Goal: Transaction & Acquisition: Purchase product/service

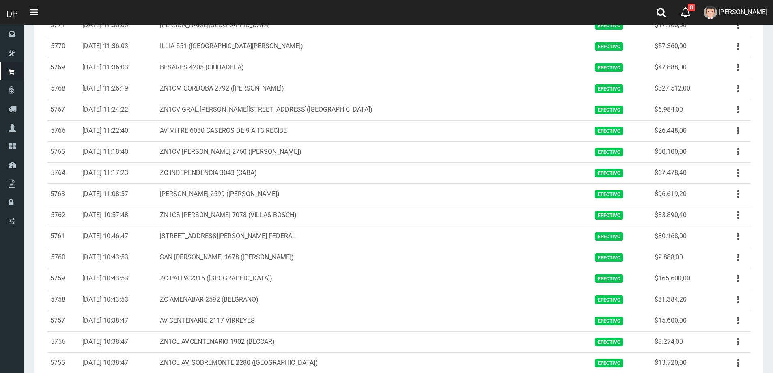
scroll to position [839, 0]
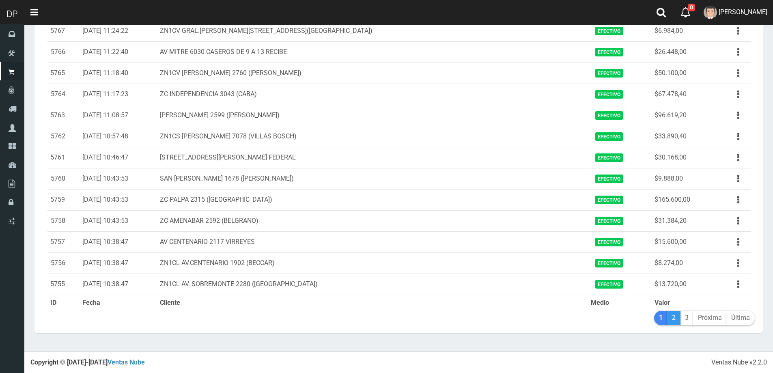
click at [675, 317] on link "2" at bounding box center [673, 318] width 13 height 14
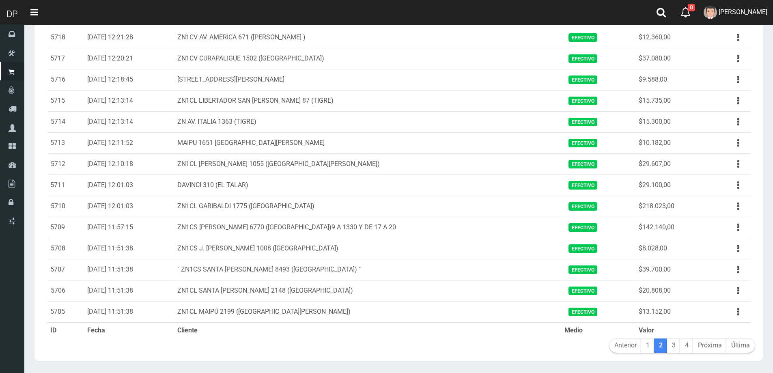
scroll to position [839, 0]
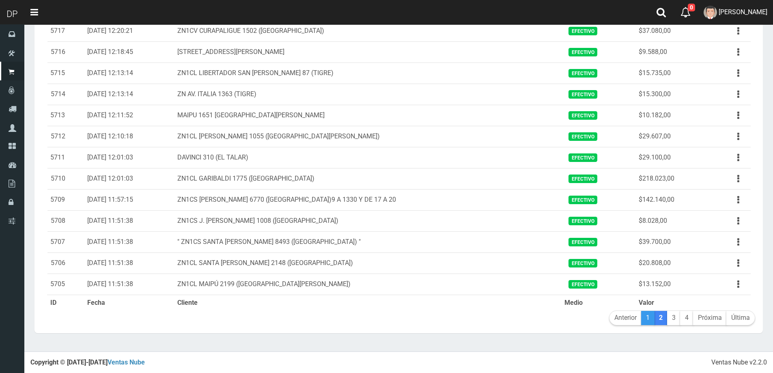
click at [651, 317] on link "1" at bounding box center [647, 318] width 13 height 14
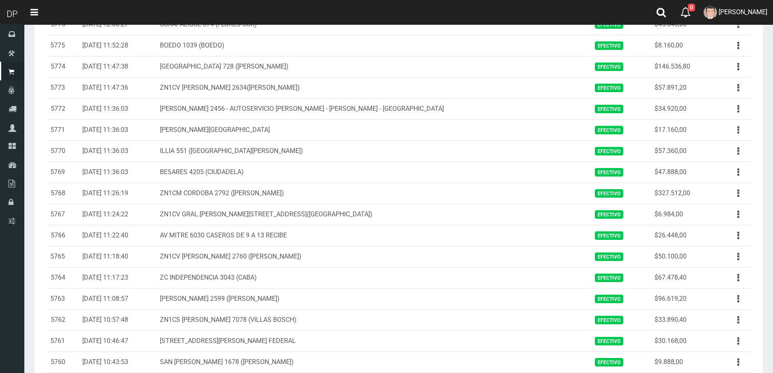
scroll to position [568, 0]
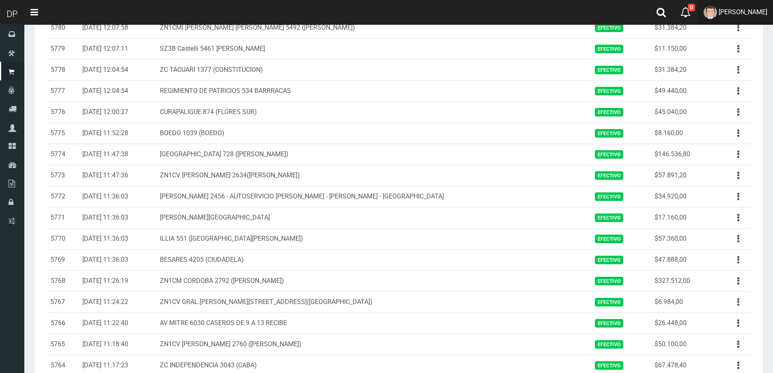
click at [752, 12] on span "DAIANA PECHMANN" at bounding box center [743, 12] width 49 height 8
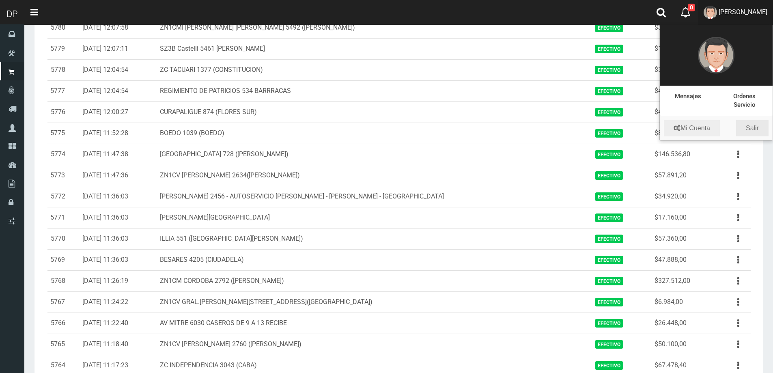
click at [757, 128] on link "Salir" at bounding box center [752, 128] width 32 height 16
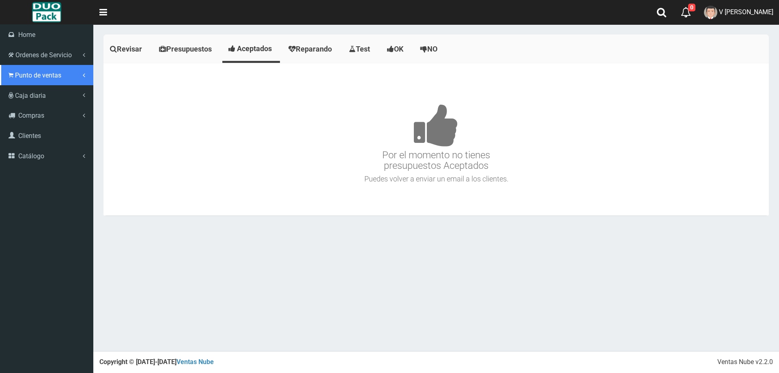
click at [49, 72] on span "Punto de ventas" at bounding box center [38, 75] width 46 height 8
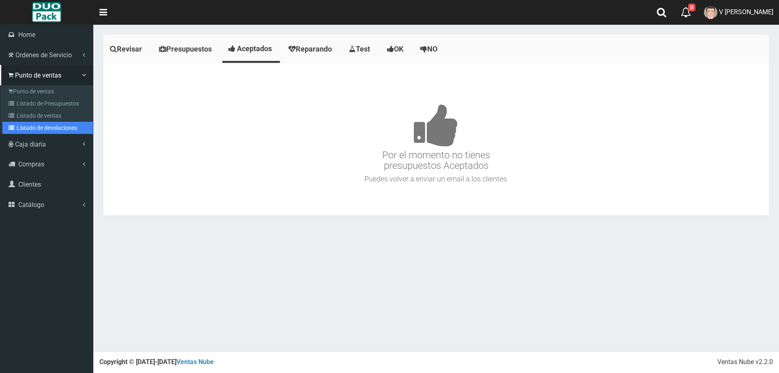
click at [47, 126] on link "Listado de devoluciones" at bounding box center [47, 128] width 91 height 12
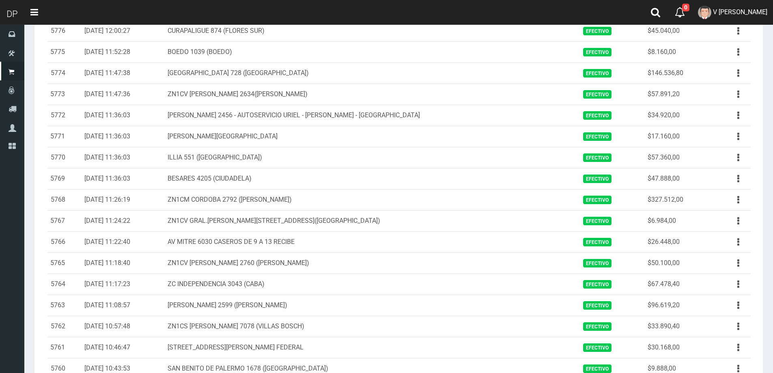
scroll to position [839, 0]
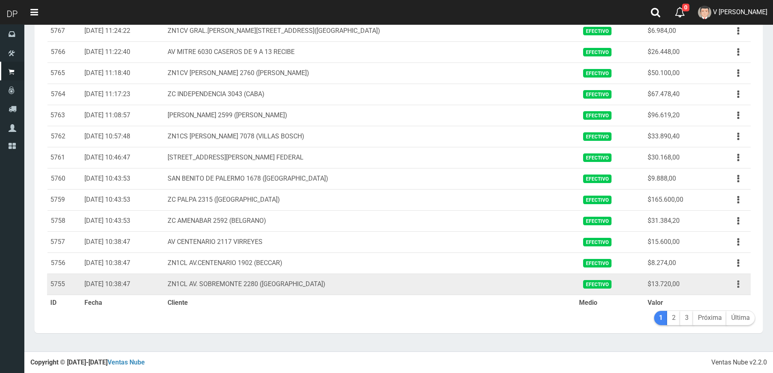
click at [737, 288] on button "button" at bounding box center [738, 284] width 18 height 14
click at [729, 306] on link "Ver" at bounding box center [715, 304] width 64 height 18
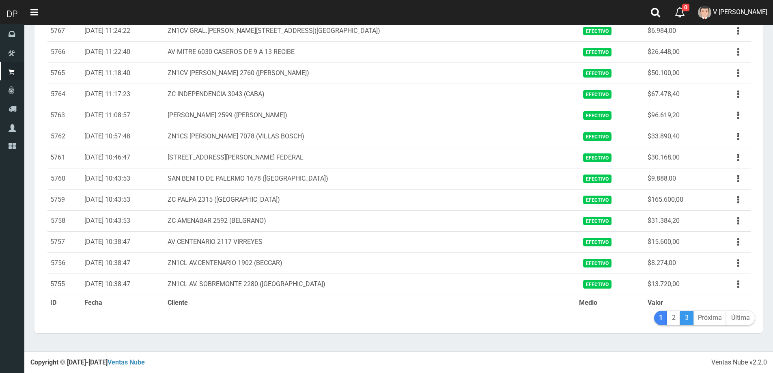
click at [687, 320] on link "3" at bounding box center [686, 318] width 13 height 14
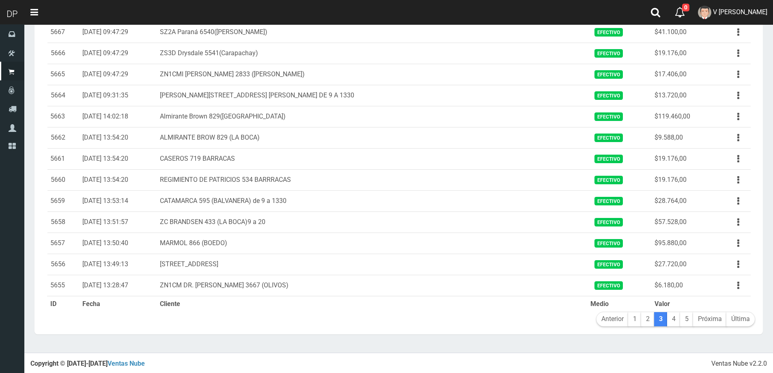
scroll to position [839, 0]
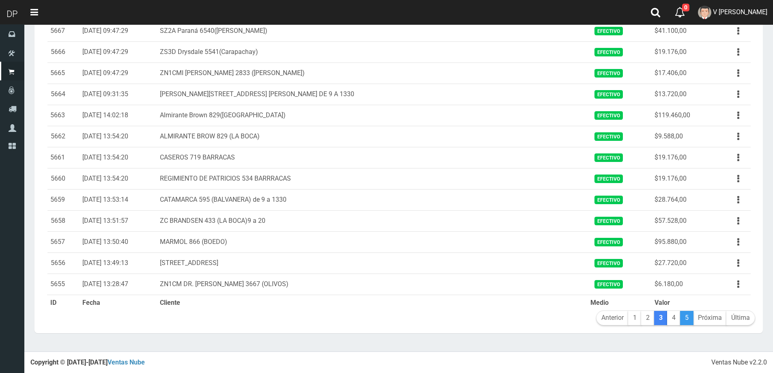
click at [688, 318] on link "5" at bounding box center [686, 318] width 13 height 14
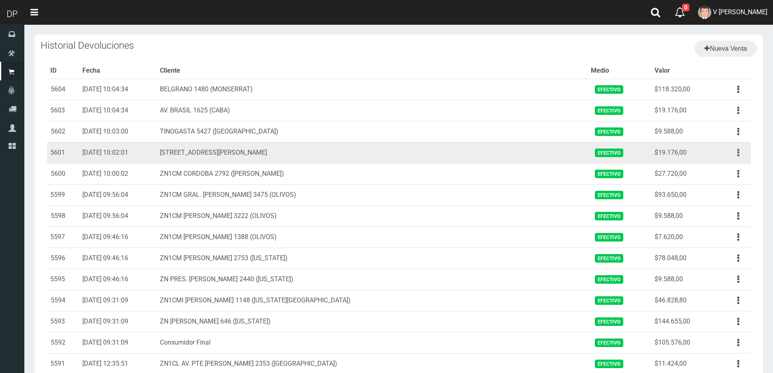
click at [736, 154] on button "button" at bounding box center [738, 153] width 18 height 14
click at [717, 174] on link "Ver" at bounding box center [715, 173] width 64 height 18
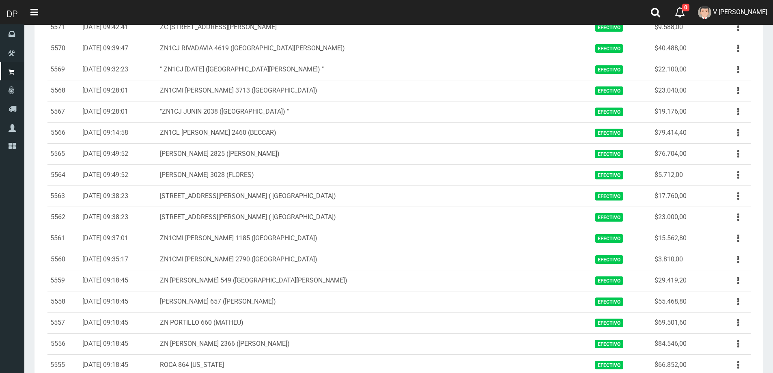
scroll to position [839, 0]
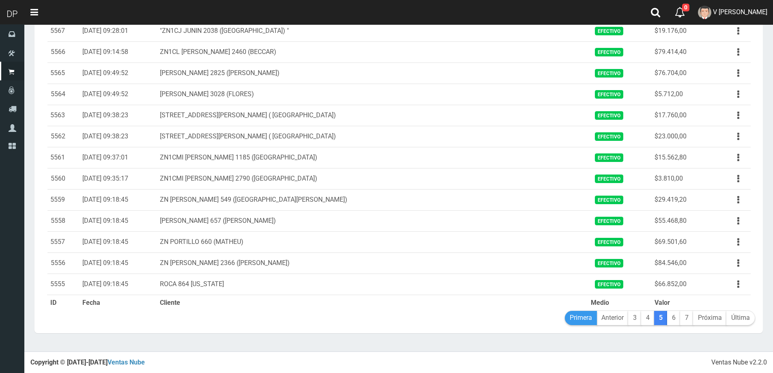
click at [575, 324] on link "Primera" at bounding box center [581, 318] width 32 height 14
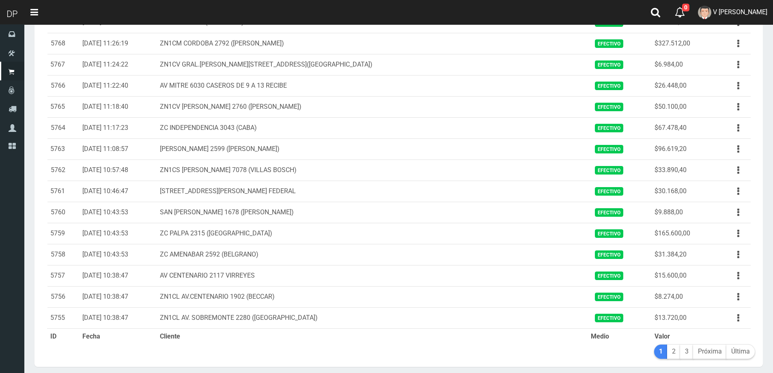
scroll to position [839, 0]
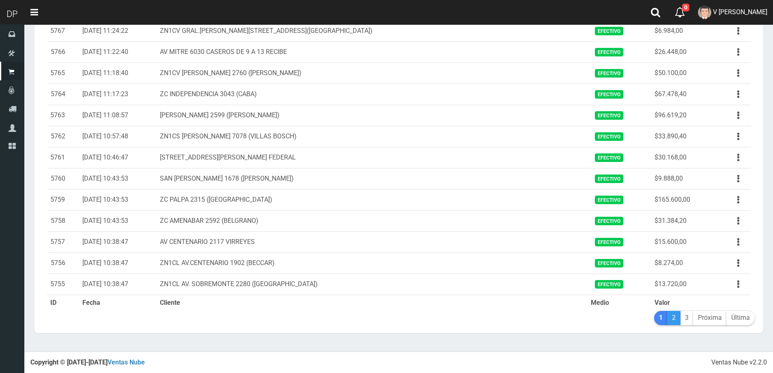
click at [672, 319] on link "2" at bounding box center [673, 318] width 13 height 14
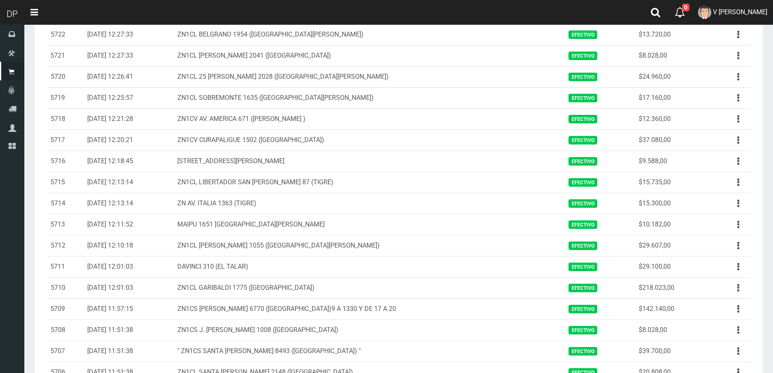
scroll to position [839, 0]
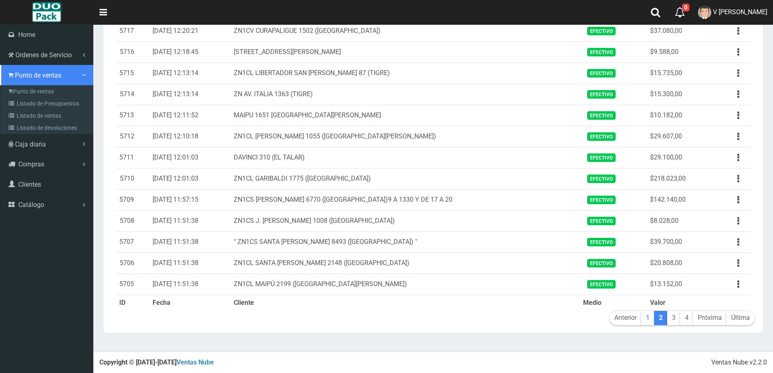
click at [34, 79] on link "Punto de ventas" at bounding box center [46, 75] width 93 height 20
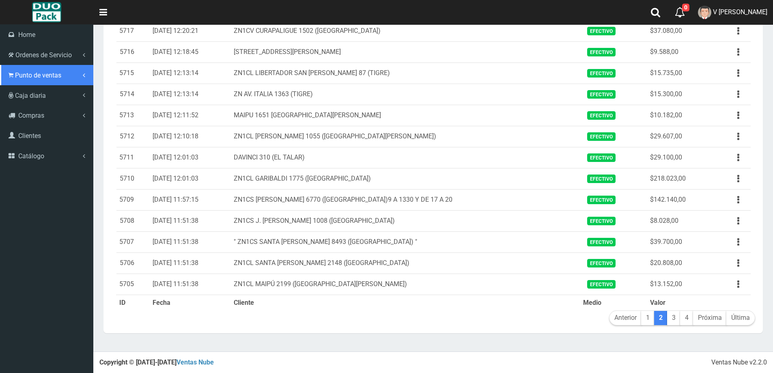
click at [51, 78] on span "Punto de ventas" at bounding box center [38, 75] width 46 height 8
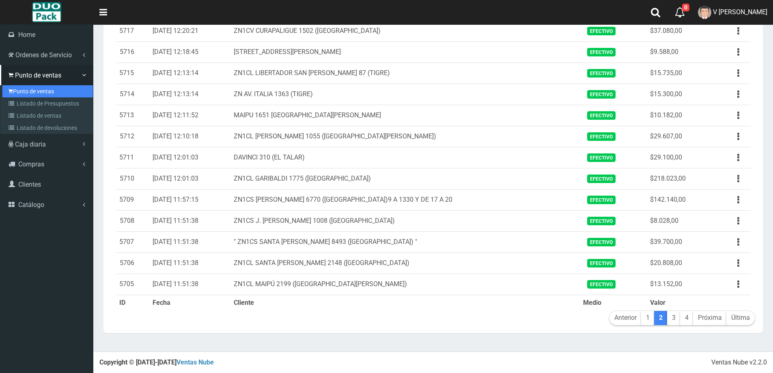
click at [45, 94] on link "Punto de ventas" at bounding box center [47, 91] width 91 height 12
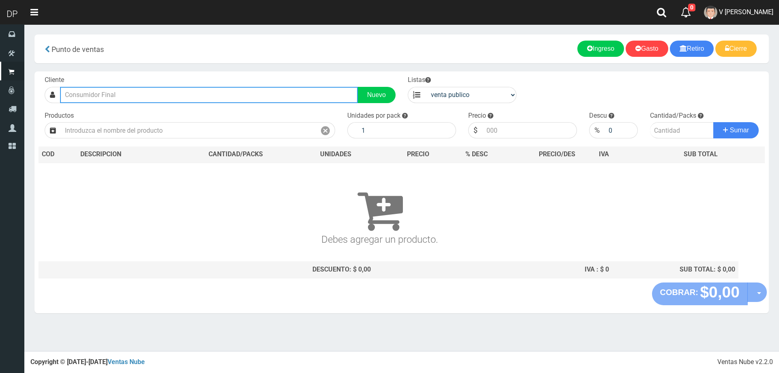
click at [107, 91] on input "text" at bounding box center [209, 95] width 298 height 16
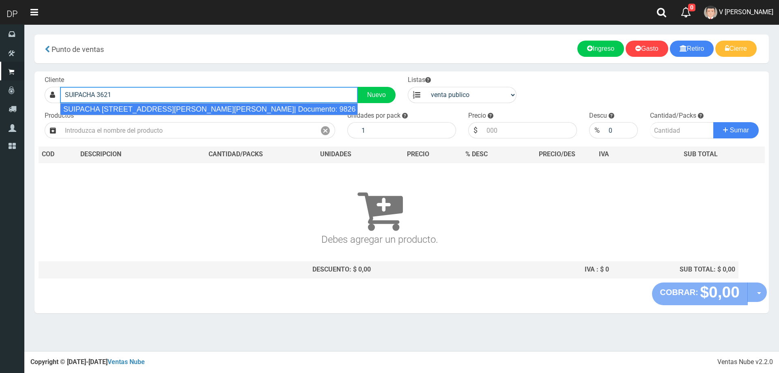
click at [126, 107] on div "SUIPACHA 3621 BILLINGURST SAN MARTIN| Documento: 9826 | Teléfono:" at bounding box center [209, 109] width 298 height 12
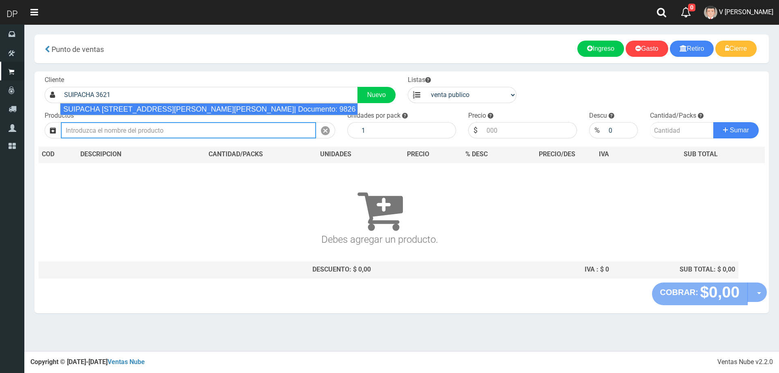
type input "SUIPACHA 3621 BILLINGURST SAN MARTIN| Documento: 9826 | Teléfono:"
select select "2"
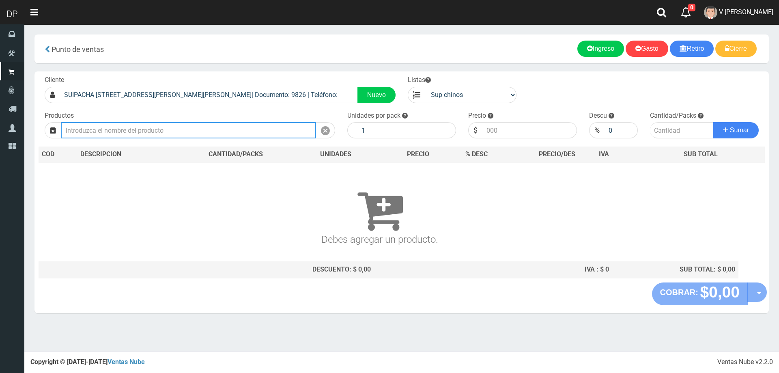
click at [144, 131] on input "text" at bounding box center [188, 130] width 255 height 16
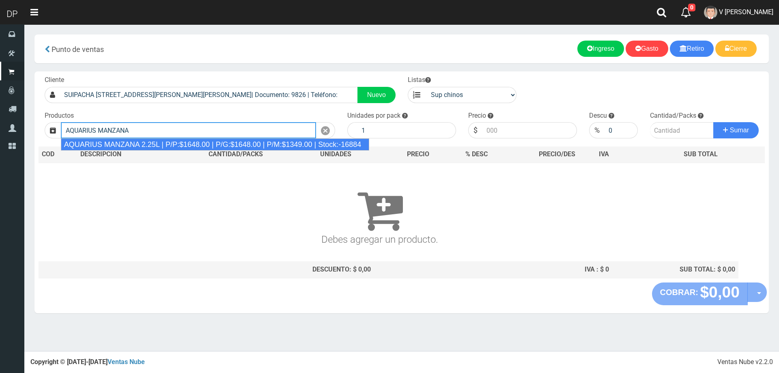
click at [164, 141] on div "AQUARIUS MANZANA 2.25L | P/P:$1648.00 | P/G:$1648.00 | P/M:$1349.00 | Stock:-16…" at bounding box center [215, 144] width 309 height 12
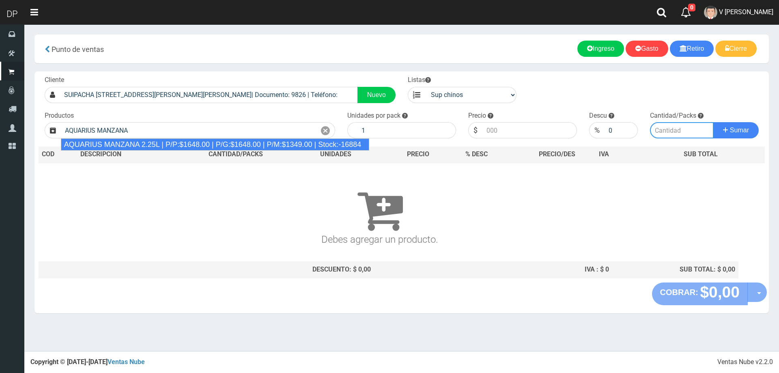
type input "AQUARIUS MANZANA 2.25L | P/P:$1648.00 | P/G:$1648.00 | P/M:$1349.00 | Stock:-16…"
type input "6"
type input "1648.00"
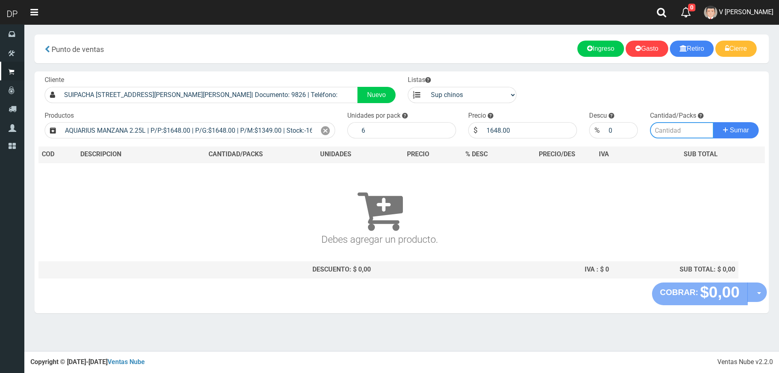
click at [680, 129] on input "number" at bounding box center [682, 130] width 64 height 16
type input "2"
click at [714, 122] on button "Sumar" at bounding box center [736, 130] width 45 height 16
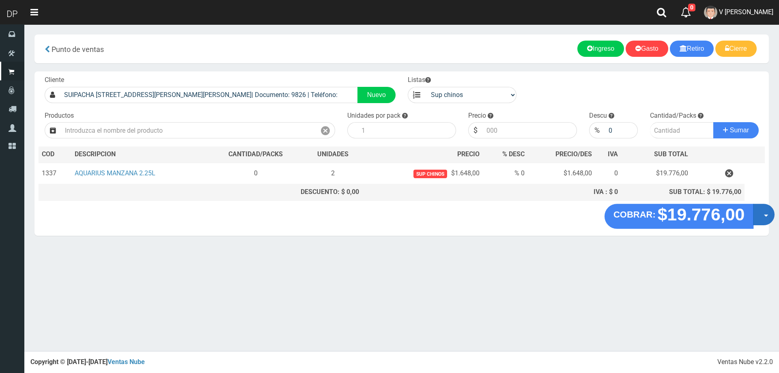
click at [760, 220] on button "Opciones" at bounding box center [764, 215] width 22 height 22
click at [758, 220] on link "Hacer Devolucion" at bounding box center [738, 217] width 73 height 19
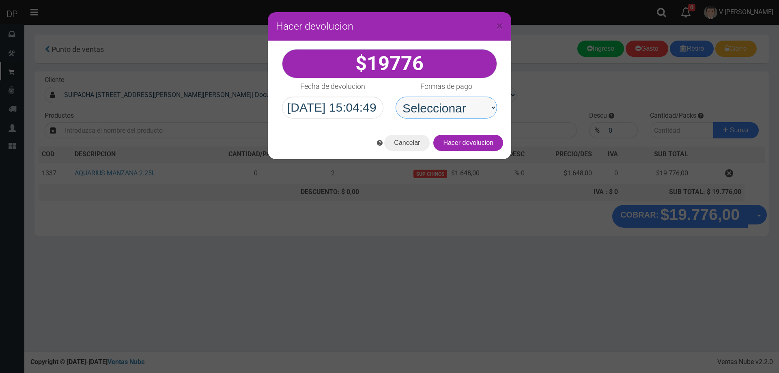
click at [448, 116] on select "Seleccionar Efectivo Tarjeta de Crédito Depósito Débito" at bounding box center [446, 108] width 101 height 22
select select "Efectivo"
click at [396, 97] on select "Seleccionar Efectivo Tarjeta de Crédito Depósito Débito" at bounding box center [446, 108] width 101 height 22
click at [465, 134] on div "Cancelar Hacer devolucion" at bounding box center [390, 143] width 244 height 32
click at [355, 101] on input "2025/09/22 15:04:49" at bounding box center [332, 108] width 101 height 22
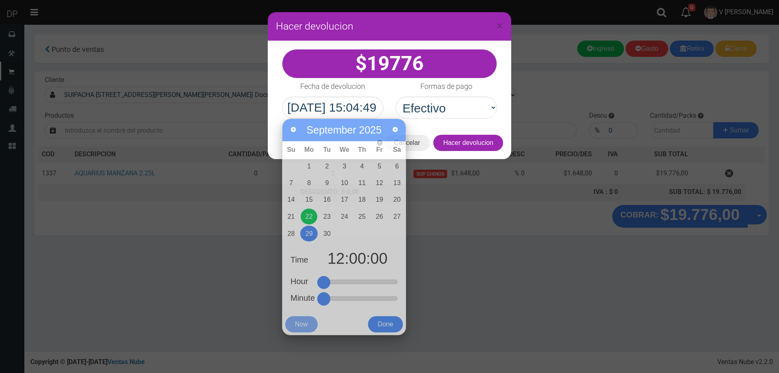
click at [470, 257] on div "× Hacer devolucion 19776 Formas de pago" at bounding box center [389, 186] width 779 height 373
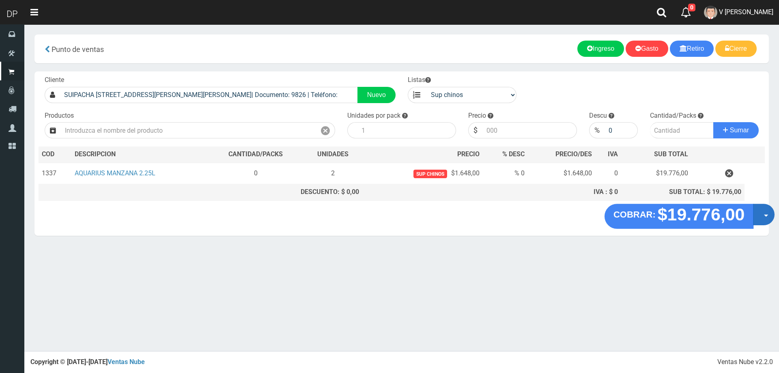
click at [766, 215] on span "button" at bounding box center [766, 216] width 4 height 2
click at [743, 218] on link "Hacer Devolucion" at bounding box center [738, 217] width 73 height 19
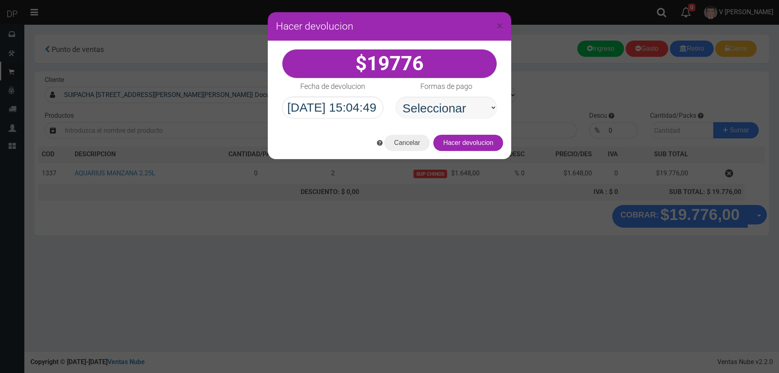
click at [455, 107] on select "Seleccionar Efectivo Tarjeta de Crédito Depósito Débito" at bounding box center [446, 108] width 101 height 22
select select "Efectivo"
click at [396, 97] on select "Seleccionar Efectivo Tarjeta de Crédito Depósito Débito" at bounding box center [446, 108] width 101 height 22
click at [493, 140] on button "Hacer devolucion" at bounding box center [468, 143] width 70 height 16
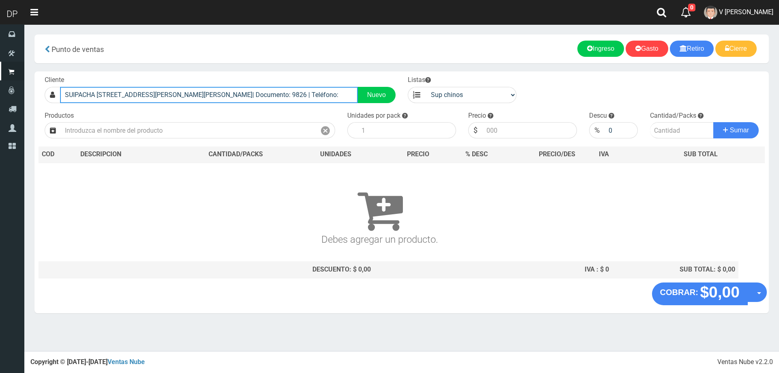
click at [217, 95] on input "SUIPACHA 3621 BILLINGURST SAN MARTIN| Documento: 9826 | Teléfono:" at bounding box center [209, 95] width 298 height 16
click at [218, 95] on input "SUIPACHA 3621 BILLINGURST SAN MARTIN| Documento: 9826 | Teléfono:" at bounding box center [209, 95] width 298 height 16
click at [219, 106] on div "ZN1CV BARTOLOME MITRE 3959 (CASEROS)| Documento: 395965488 | Teléfono:" at bounding box center [208, 108] width 297 height 11
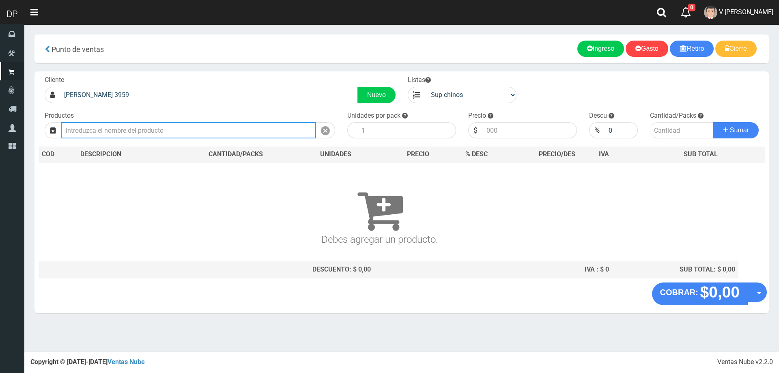
type input "ZN1CV BARTOLOME MITRE 3959 (CASEROS)| Documento: 395965488 | Teléfono:"
click at [207, 130] on input "text" at bounding box center [188, 130] width 255 height 16
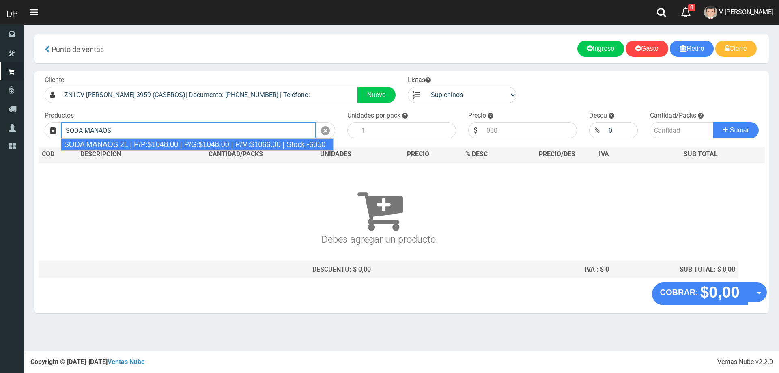
click at [218, 143] on div "SODA MANAOS 2L | P/P:$1048.00 | P/G:$1048.00 | P/M:$1066.00 | Stock:-6050" at bounding box center [197, 144] width 273 height 12
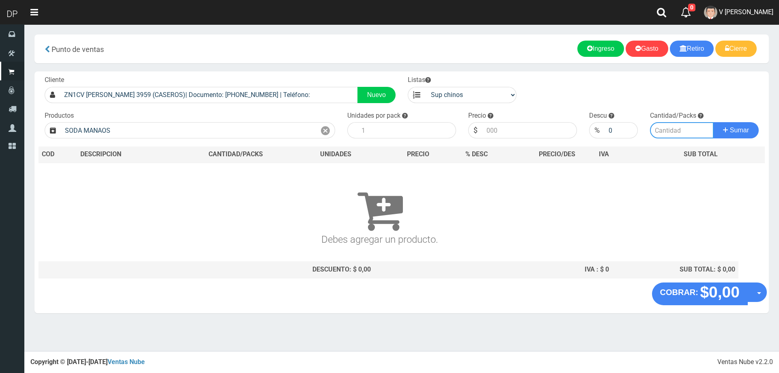
type input "SODA MANAOS 2L | P/P:$1048.00 | P/G:$1048.00 | P/M:$1066.00 | Stock:-6050"
type input "6"
type input "1048.00"
click at [668, 133] on input "number" at bounding box center [682, 130] width 64 height 16
type input "5"
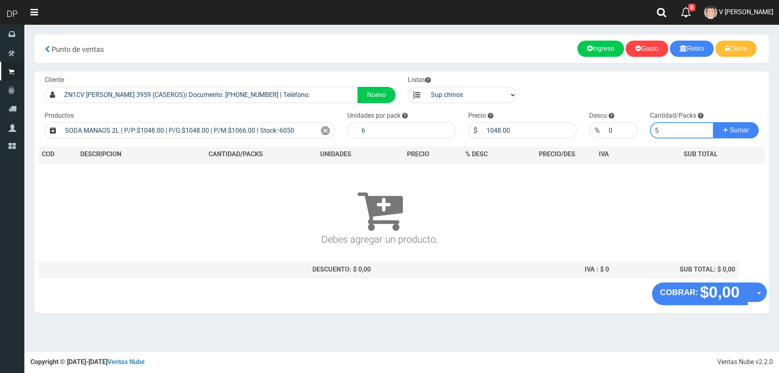
click at [714, 122] on button "Sumar" at bounding box center [736, 130] width 45 height 16
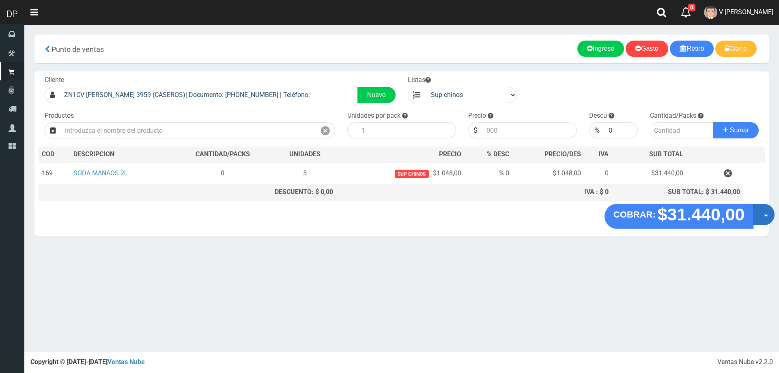
click at [759, 212] on button "Opciones" at bounding box center [764, 215] width 22 height 22
click at [744, 216] on link "Hacer Devolucion" at bounding box center [738, 217] width 73 height 19
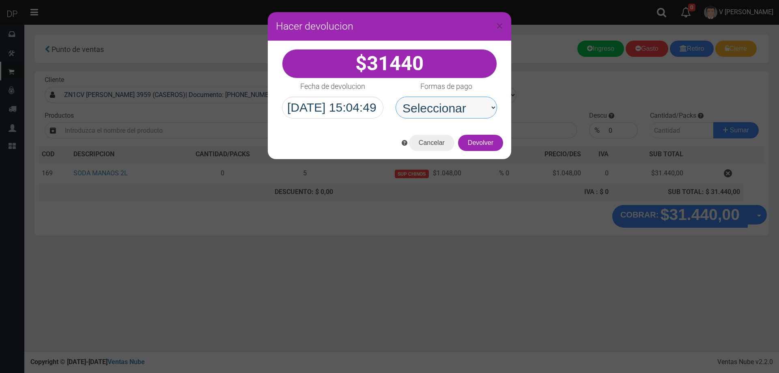
click at [429, 107] on select "Seleccionar Efectivo Tarjeta de Crédito Depósito Débito" at bounding box center [446, 108] width 101 height 22
select select "Efectivo"
click at [396, 97] on select "Seleccionar Efectivo Tarjeta de Crédito Depósito Débito" at bounding box center [446, 108] width 101 height 22
click at [485, 151] on div "Cancelar Devolver" at bounding box center [390, 143] width 244 height 32
click at [483, 145] on button "Devolver" at bounding box center [480, 143] width 45 height 16
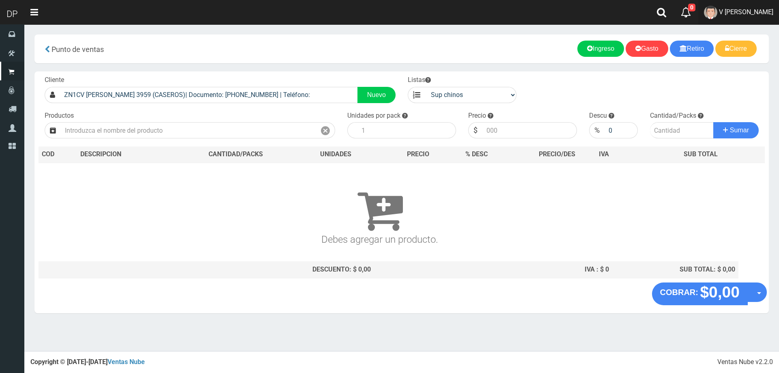
drag, startPoint x: 742, startPoint y: 20, endPoint x: 742, endPoint y: 11, distance: 9.3
click at [742, 19] on link "V [PERSON_NAME]" at bounding box center [738, 12] width 81 height 25
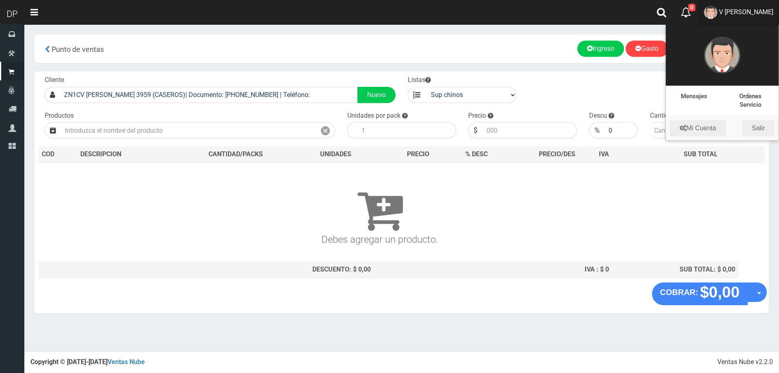
click at [742, 11] on span "V [PERSON_NAME]" at bounding box center [746, 12] width 54 height 8
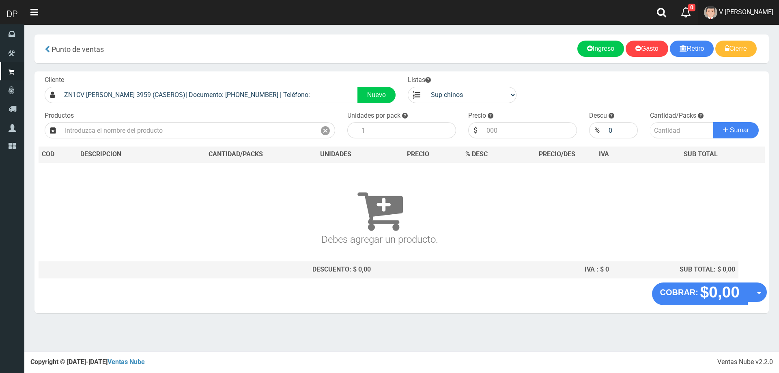
click at [758, 13] on span "V [PERSON_NAME]" at bounding box center [746, 12] width 54 height 8
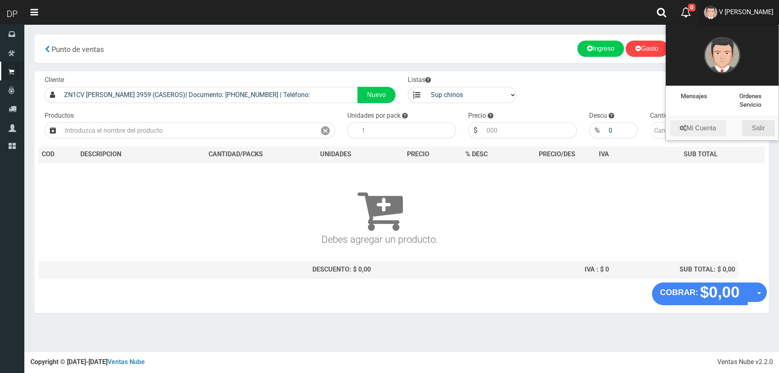
click at [761, 132] on link "Salir" at bounding box center [758, 128] width 32 height 16
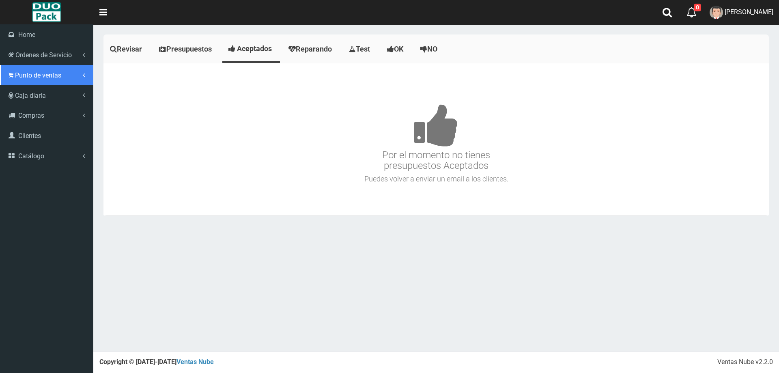
click at [26, 73] on span "Punto de ventas" at bounding box center [38, 75] width 46 height 8
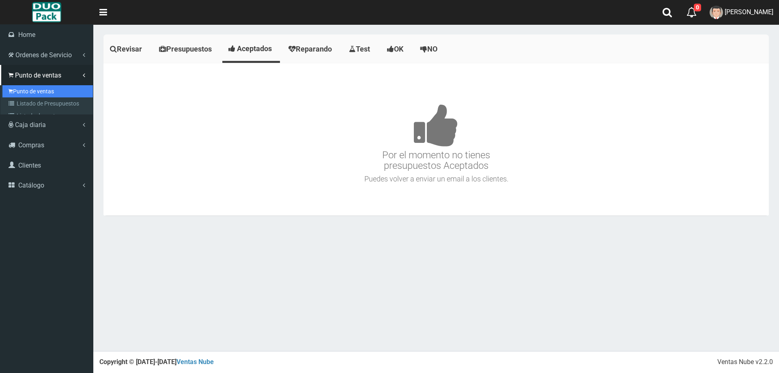
click at [39, 92] on link "Punto de ventas" at bounding box center [47, 91] width 91 height 12
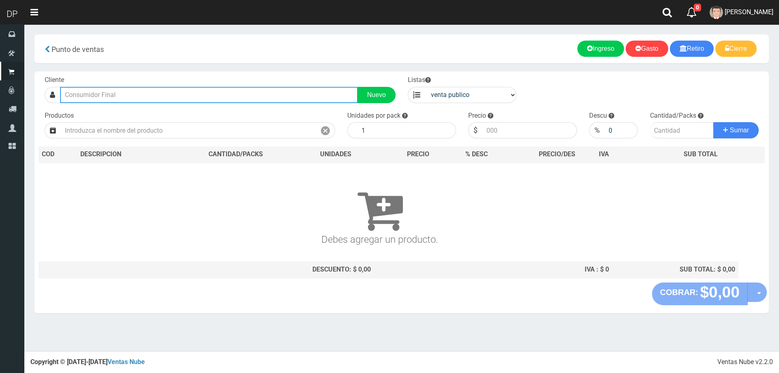
click at [175, 97] on input "text" at bounding box center [209, 95] width 298 height 16
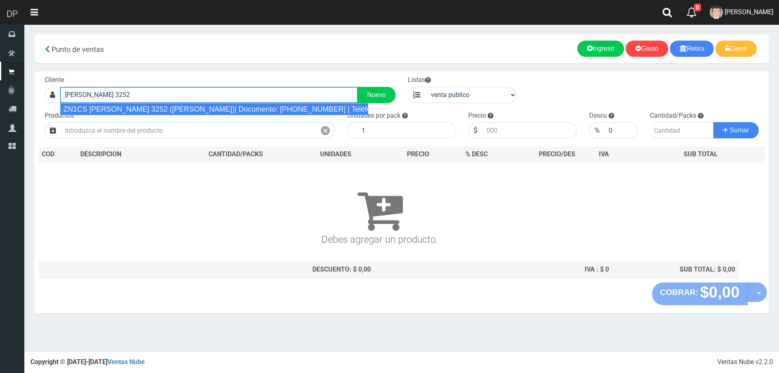
click at [176, 106] on div "ZN1CS CASTRO 3252 (BILLINGHURST)| Documento: 46540121212128740415 | Teléfono:" at bounding box center [214, 109] width 308 height 12
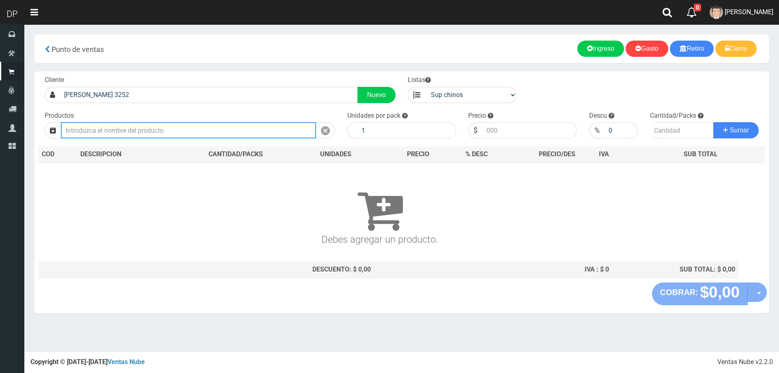
type input "ZN1CS CASTRO 3252 (BILLINGHURST)| Documento: 46540121212128740415 | Teléfono:"
select select "2"
click at [172, 129] on input "text" at bounding box center [188, 130] width 255 height 16
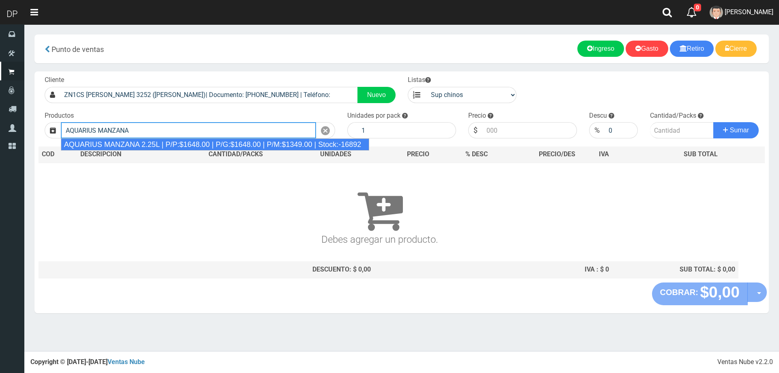
click at [170, 144] on div "AQUARIUS MANZANA 2.25L | P/P:$1648.00 | P/G:$1648.00 | P/M:$1349.00 | Stock:-16…" at bounding box center [215, 144] width 309 height 12
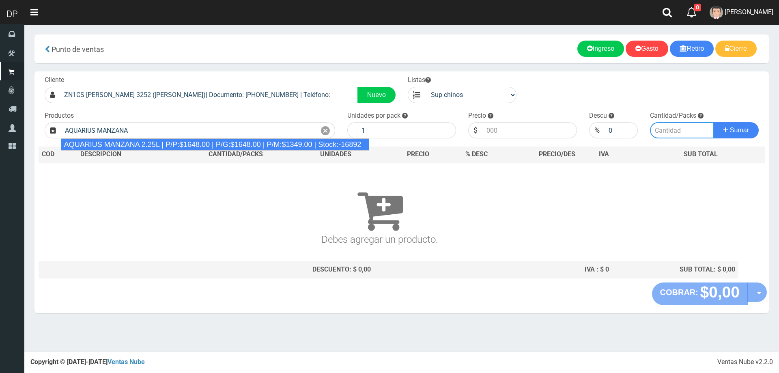
type input "AQUARIUS MANZANA 2.25L | P/P:$1648.00 | P/G:$1648.00 | P/M:$1349.00 | Stock:-16…"
type input "6"
type input "1648.00"
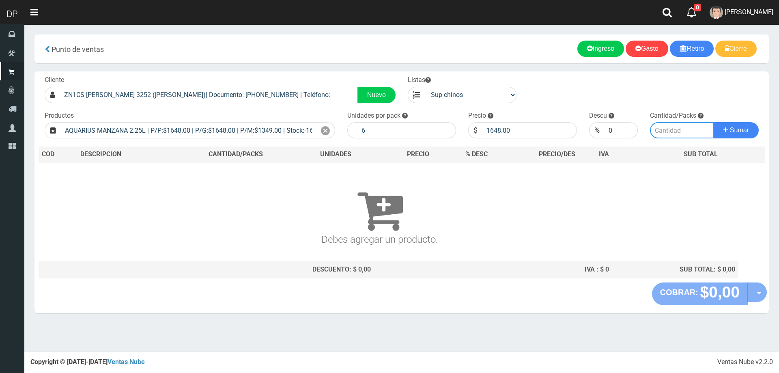
click at [687, 131] on input "number" at bounding box center [682, 130] width 64 height 16
type input "2"
click at [714, 122] on button "Sumar" at bounding box center [736, 130] width 45 height 16
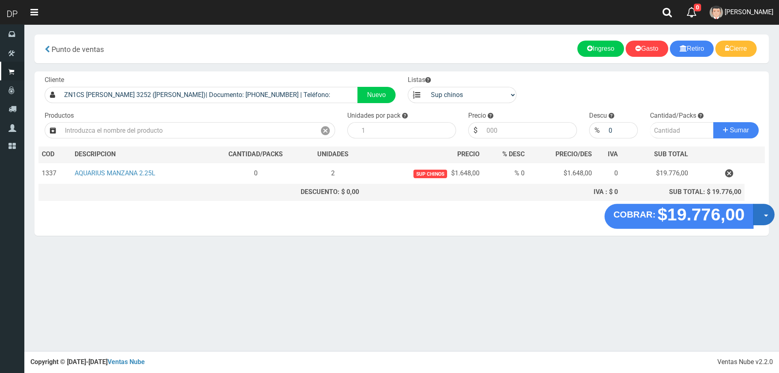
click at [759, 208] on button "Opciones" at bounding box center [764, 215] width 22 height 22
click at [755, 216] on link "Hacer Devolucion" at bounding box center [738, 217] width 73 height 19
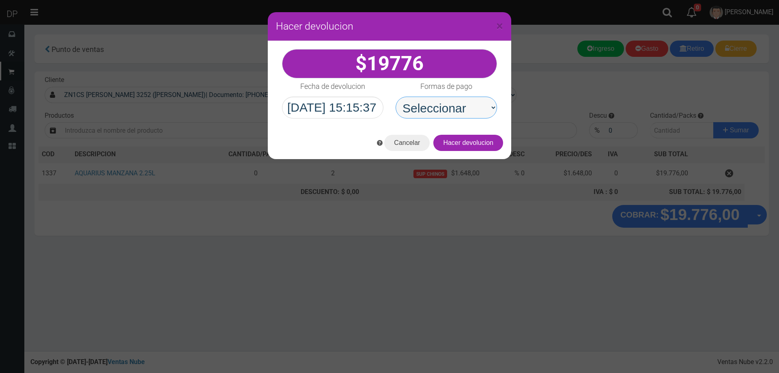
drag, startPoint x: 462, startPoint y: 110, endPoint x: 462, endPoint y: 116, distance: 6.5
click at [462, 110] on select "Seleccionar Efectivo Tarjeta de Crédito Depósito Débito" at bounding box center [446, 108] width 101 height 22
select select "Efectivo"
click at [396, 97] on select "Seleccionar Efectivo Tarjeta de Crédito Depósito Débito" at bounding box center [446, 108] width 101 height 22
click at [463, 137] on button "Hacer devolucion" at bounding box center [468, 143] width 70 height 16
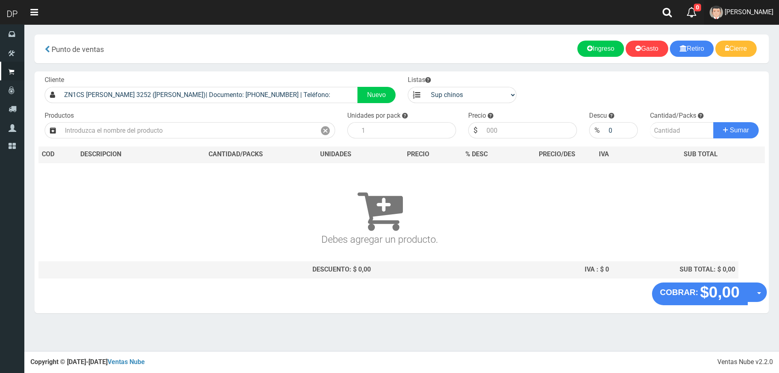
click at [769, 8] on span "AXELL MOYA" at bounding box center [749, 12] width 49 height 8
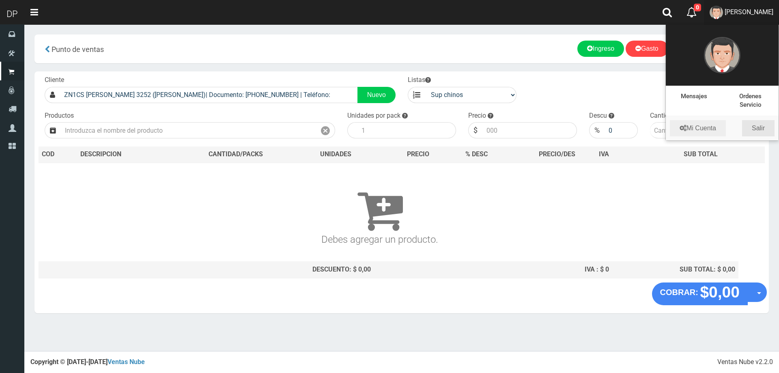
click at [757, 127] on link "Salir" at bounding box center [758, 128] width 32 height 16
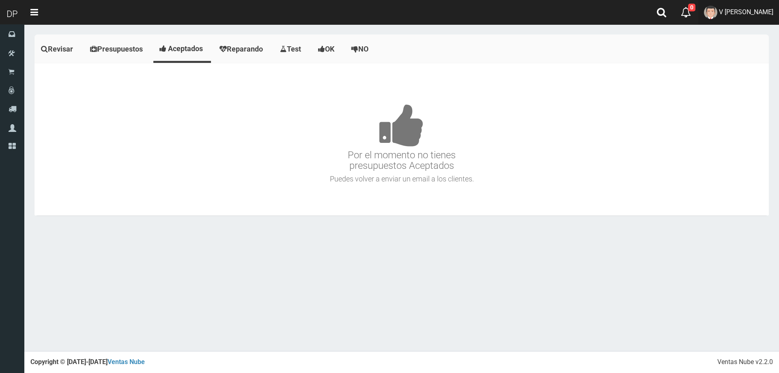
click at [757, 14] on span "V [PERSON_NAME]" at bounding box center [746, 12] width 54 height 8
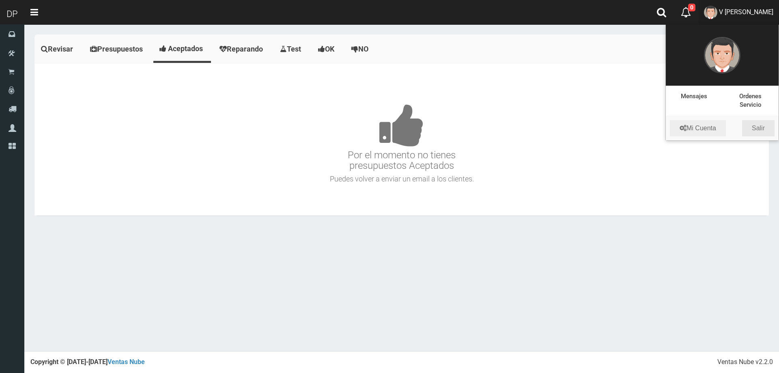
click at [760, 123] on link "Salir" at bounding box center [758, 128] width 32 height 16
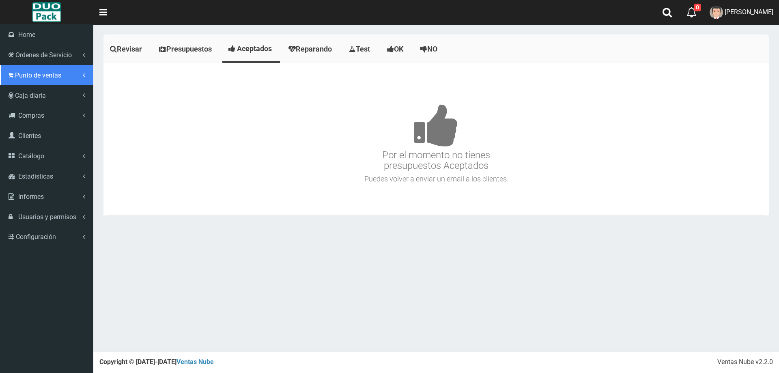
click at [47, 74] on span "Punto de ventas" at bounding box center [38, 75] width 46 height 8
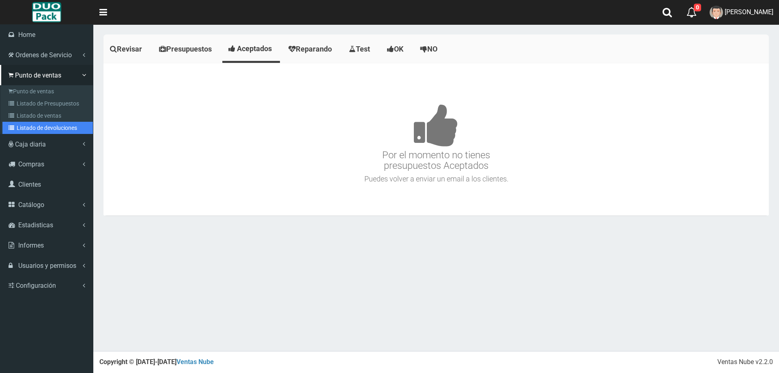
click at [54, 126] on link "Listado de devoluciones" at bounding box center [47, 128] width 91 height 12
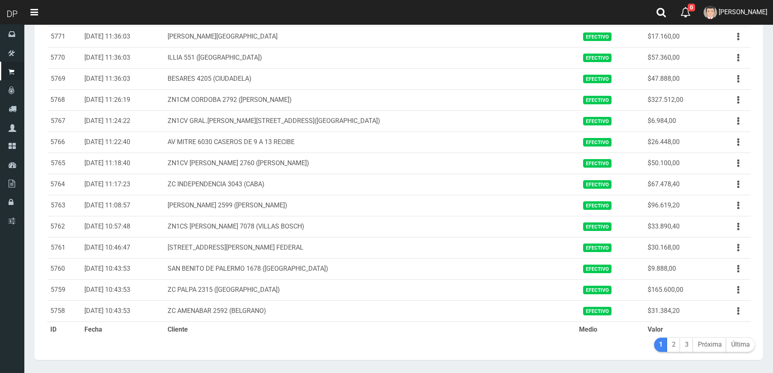
scroll to position [839, 0]
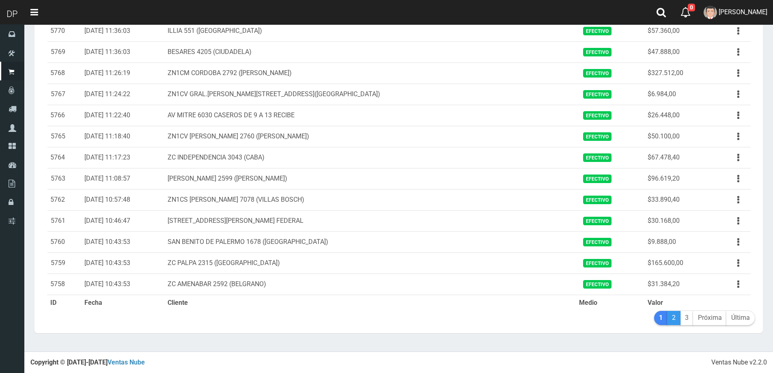
click at [673, 318] on link "2" at bounding box center [673, 318] width 13 height 14
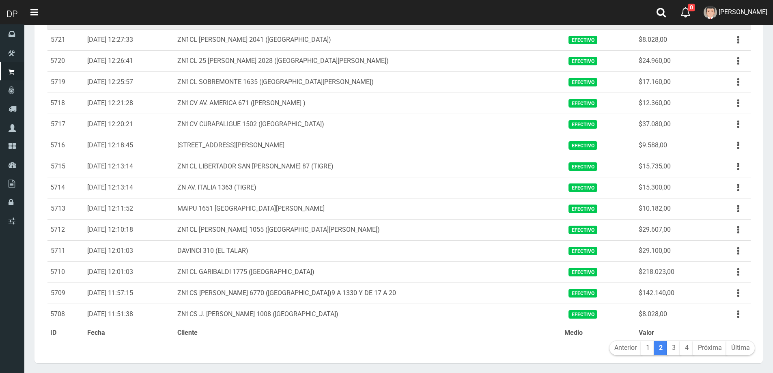
scroll to position [839, 0]
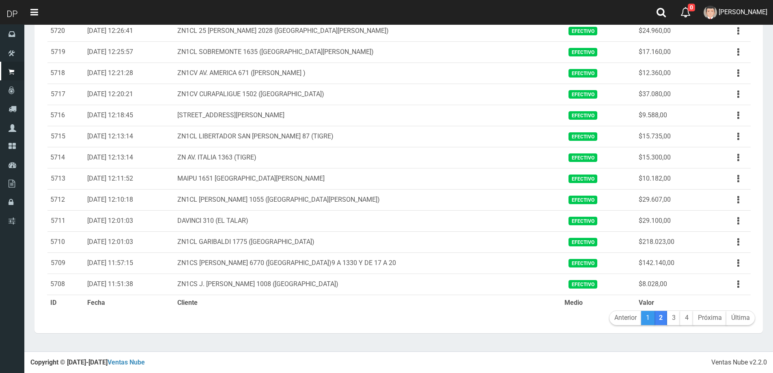
click at [645, 318] on link "1" at bounding box center [647, 318] width 13 height 14
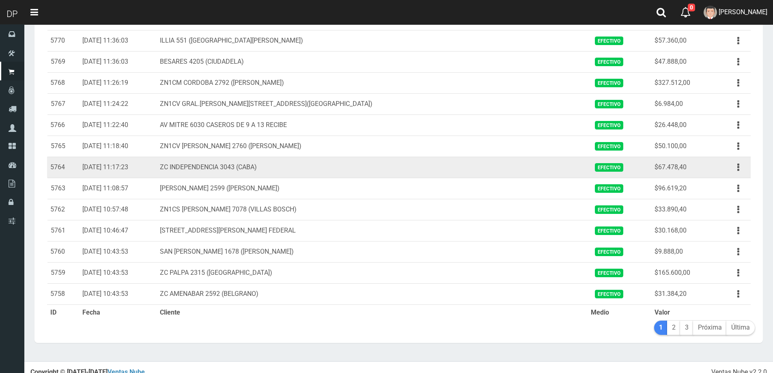
scroll to position [839, 0]
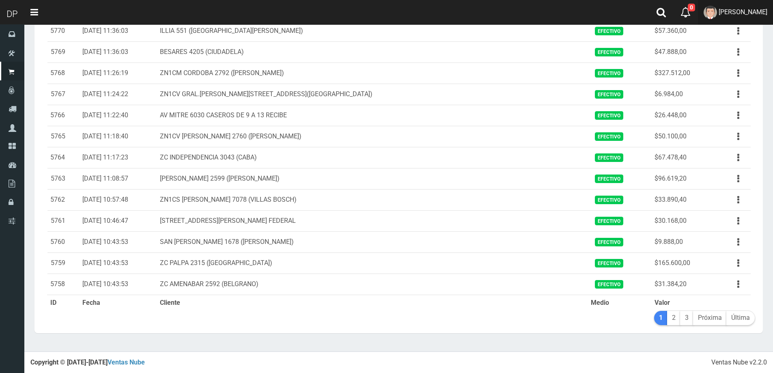
click at [752, 17] on link "DAIANA PECHMANN" at bounding box center [735, 12] width 75 height 25
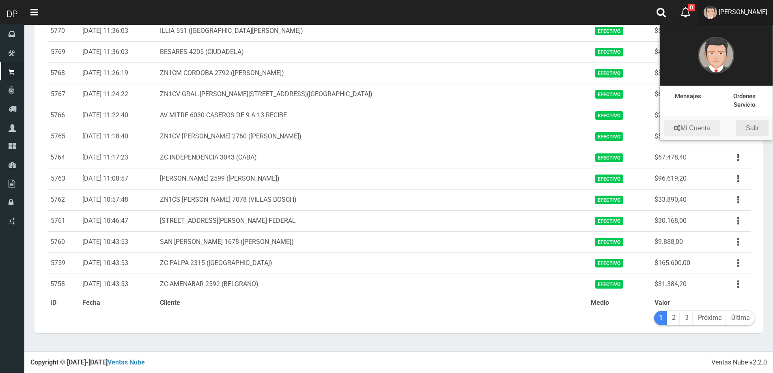
click at [762, 129] on link "Salir" at bounding box center [752, 128] width 32 height 16
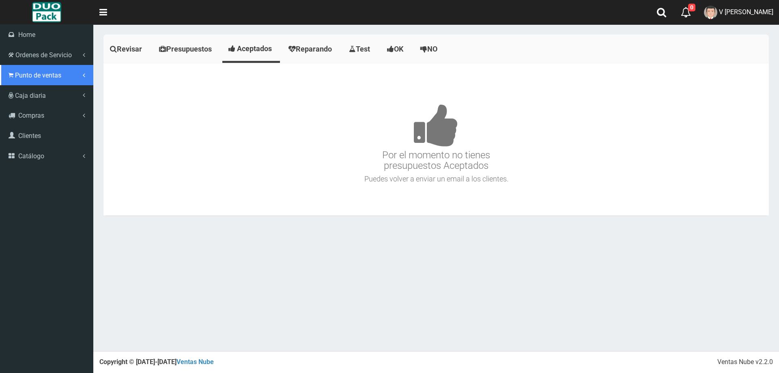
click at [34, 73] on span "Punto de ventas" at bounding box center [38, 75] width 46 height 8
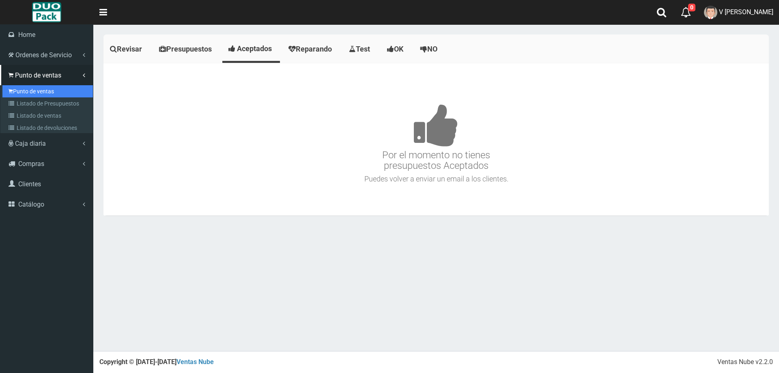
click at [31, 88] on link "Punto de ventas" at bounding box center [47, 91] width 91 height 12
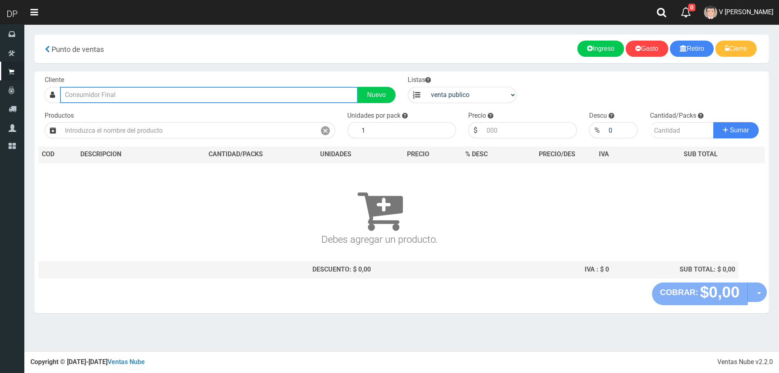
click at [129, 89] on input "text" at bounding box center [209, 95] width 298 height 16
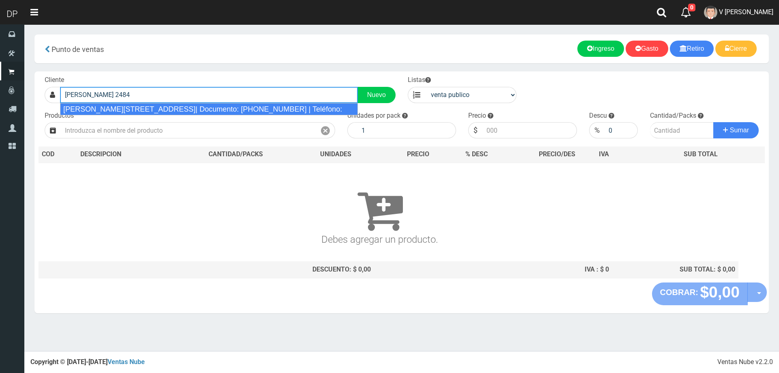
click at [138, 104] on div "[PERSON_NAME][STREET_ADDRESS]| Documento: [PHONE_NUMBER] | Teléfono:" at bounding box center [209, 109] width 298 height 12
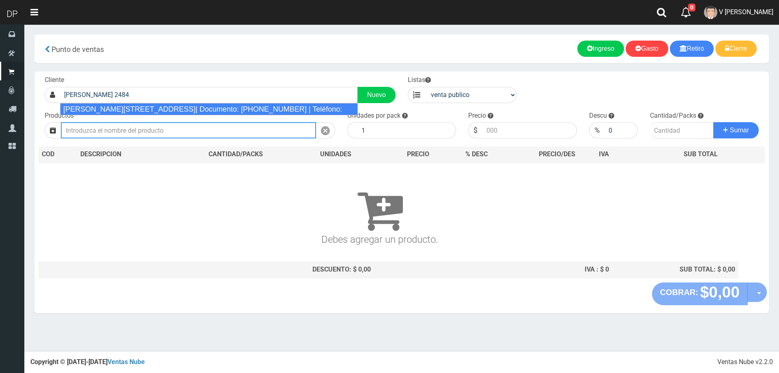
type input "[PERSON_NAME][STREET_ADDRESS]| Documento: [PHONE_NUMBER] | Teléfono:"
select select "2"
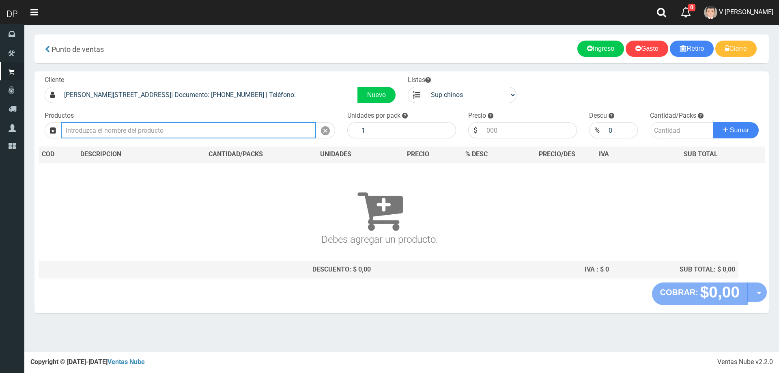
click at [152, 129] on input "text" at bounding box center [188, 130] width 255 height 16
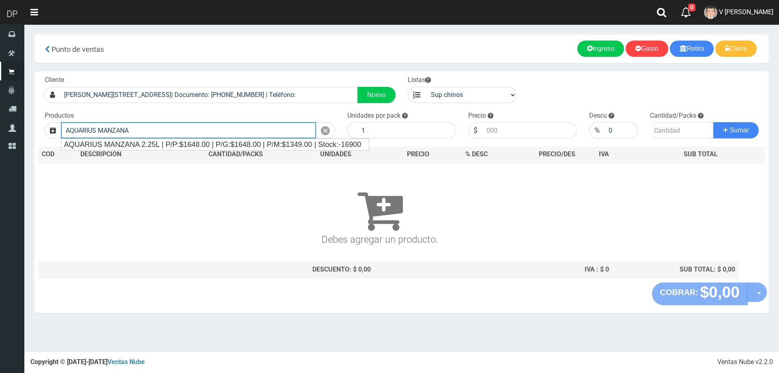
click at [175, 136] on input "AQUARIUS MANZANA" at bounding box center [188, 130] width 255 height 16
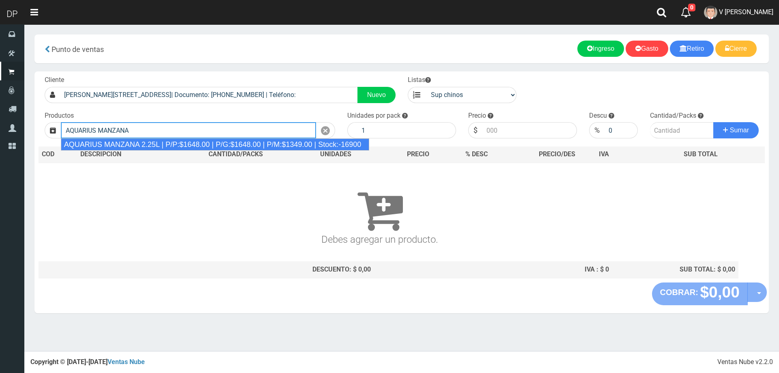
click at [181, 142] on div "AQUARIUS MANZANA 2.25L | P/P:$1648.00 | P/G:$1648.00 | P/M:$1349.00 | Stock:-16…" at bounding box center [215, 144] width 309 height 12
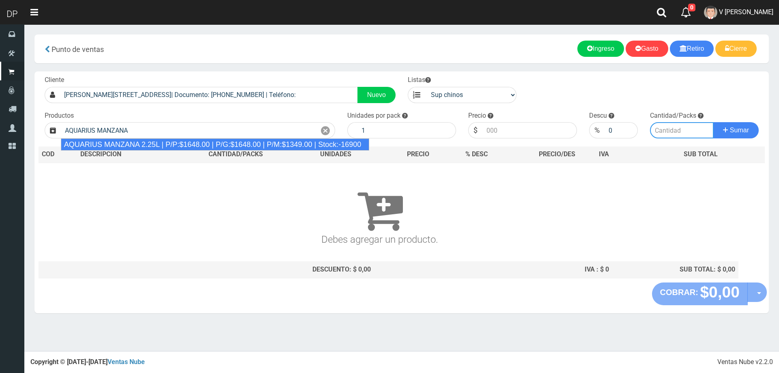
type input "AQUARIUS MANZANA 2.25L | P/P:$1648.00 | P/G:$1648.00 | P/M:$1349.00 | Stock:-16…"
type input "6"
type input "1648.00"
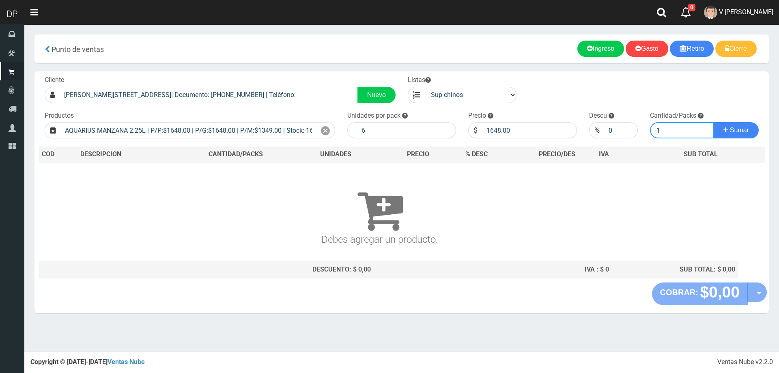
type input "-1"
click at [702, 134] on input "-1" at bounding box center [682, 130] width 64 height 16
click at [667, 131] on input "-1" at bounding box center [682, 130] width 64 height 16
type input "2"
click at [714, 122] on button "Sumar" at bounding box center [736, 130] width 45 height 16
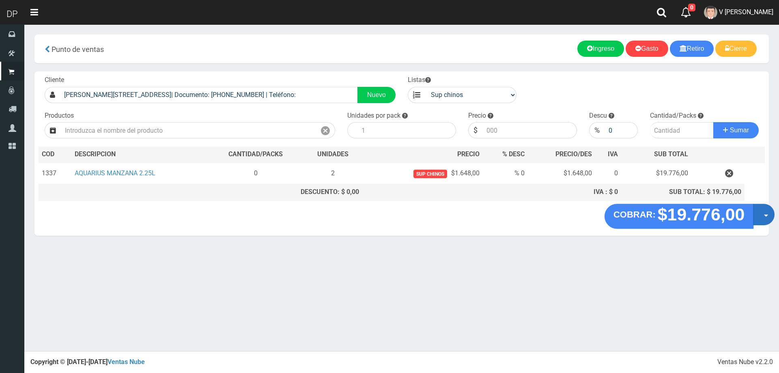
click at [762, 218] on button "Opciones" at bounding box center [764, 215] width 22 height 22
click at [753, 220] on link "Hacer Devolucion" at bounding box center [738, 217] width 73 height 19
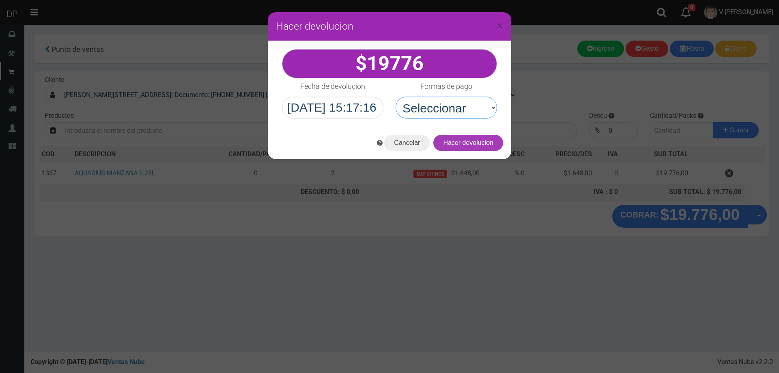
drag, startPoint x: 476, startPoint y: 103, endPoint x: 480, endPoint y: 141, distance: 37.5
click at [476, 103] on select "Seleccionar Efectivo Tarjeta de Crédito Depósito Débito" at bounding box center [446, 108] width 101 height 22
drag, startPoint x: 471, startPoint y: 108, endPoint x: 471, endPoint y: 117, distance: 9.3
click at [471, 108] on select "Seleccionar Efectivo Tarjeta de Crédito Depósito Débito" at bounding box center [446, 108] width 101 height 22
select select "Efectivo"
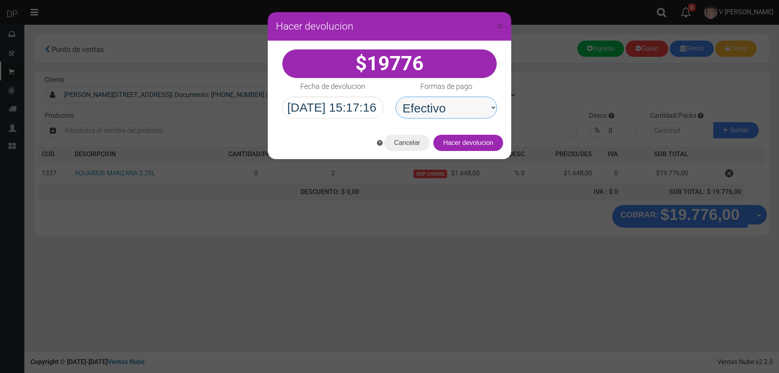
click at [396, 97] on select "Seleccionar Efectivo Tarjeta de Crédito Depósito Débito" at bounding box center [446, 108] width 101 height 22
click at [481, 143] on button "Hacer devolucion" at bounding box center [468, 143] width 70 height 16
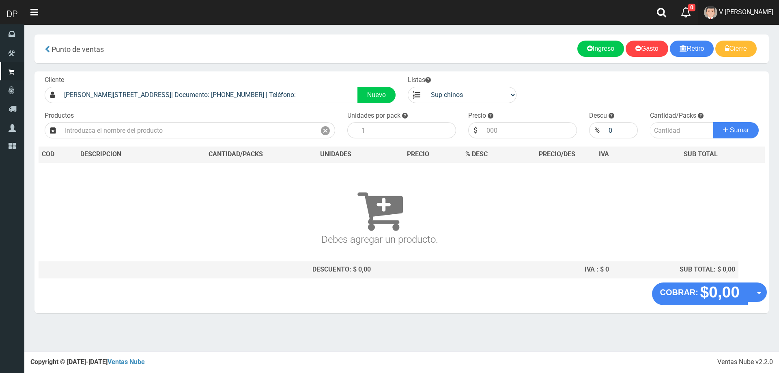
drag, startPoint x: 732, startPoint y: 6, endPoint x: 744, endPoint y: 34, distance: 30.8
click at [732, 6] on link "V [PERSON_NAME]" at bounding box center [738, 12] width 81 height 25
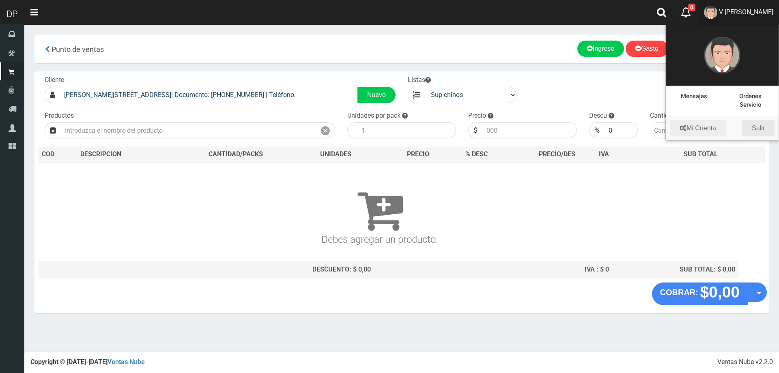
click at [760, 126] on link "Salir" at bounding box center [758, 128] width 32 height 16
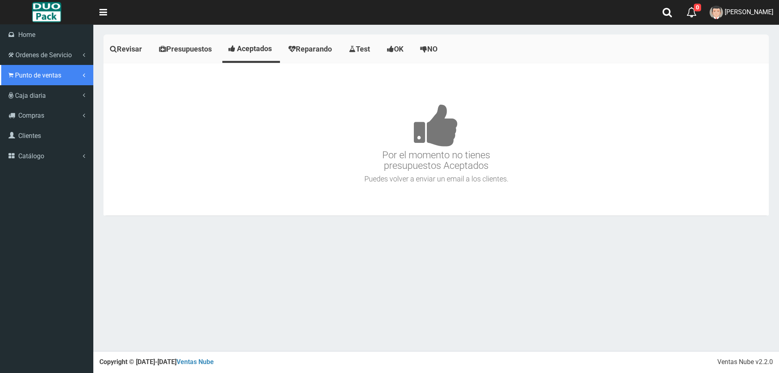
click at [11, 80] on link "Punto de ventas" at bounding box center [46, 75] width 93 height 20
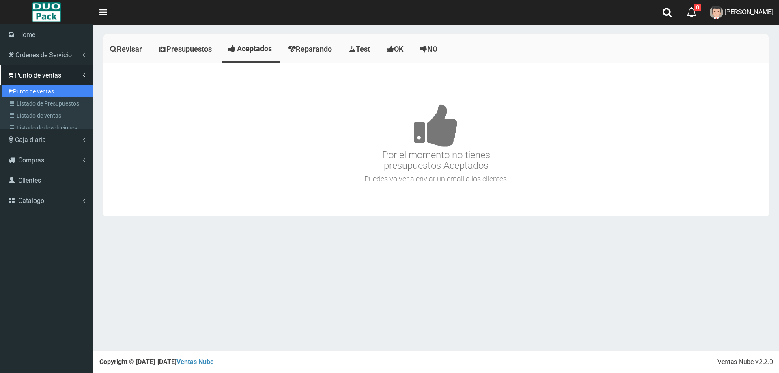
click at [34, 89] on link "Punto de ventas" at bounding box center [47, 91] width 91 height 12
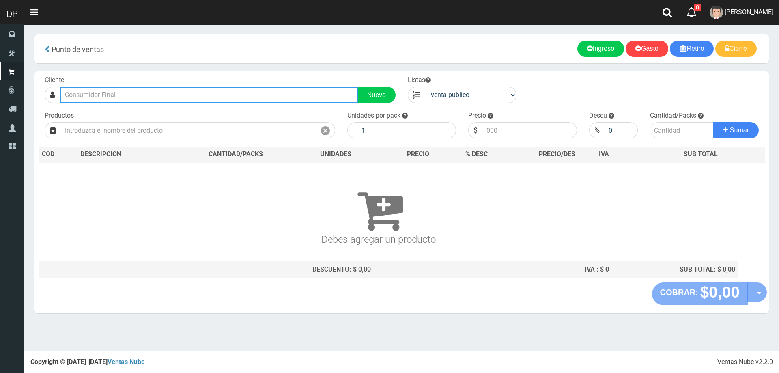
click at [114, 95] on input "text" at bounding box center [209, 95] width 298 height 16
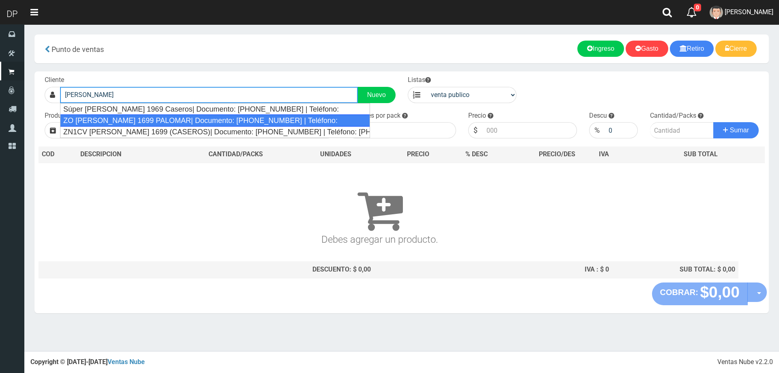
click at [129, 123] on div "ZO [PERSON_NAME] 1699 PALOMAR| Documento: [PHONE_NUMBER] | Teléfono:" at bounding box center [215, 120] width 310 height 12
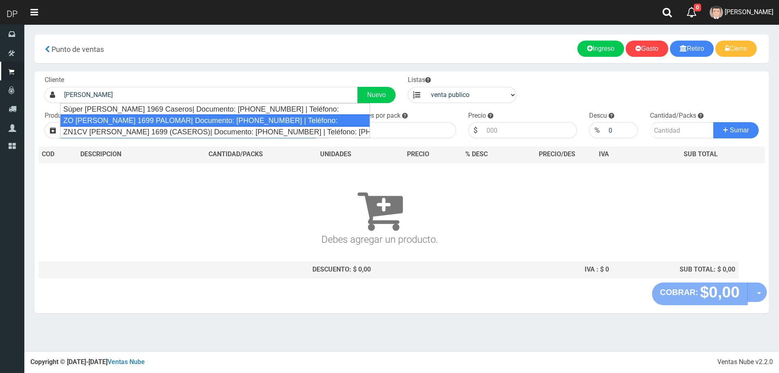
type input "ZO [PERSON_NAME] 1699 PALOMAR| Documento: [PHONE_NUMBER] | Teléfono:"
select select "2"
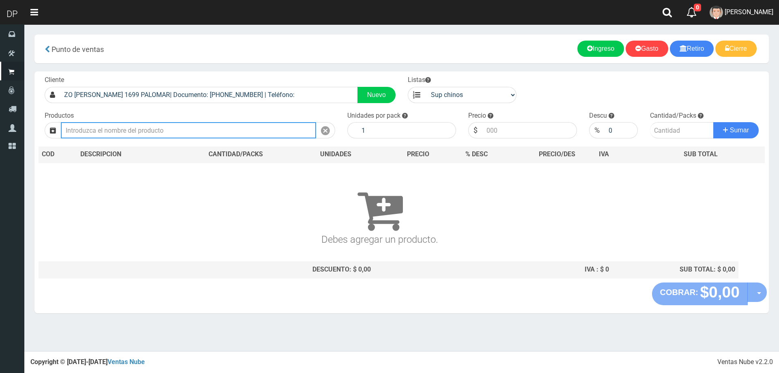
click at [174, 127] on input "text" at bounding box center [188, 130] width 255 height 16
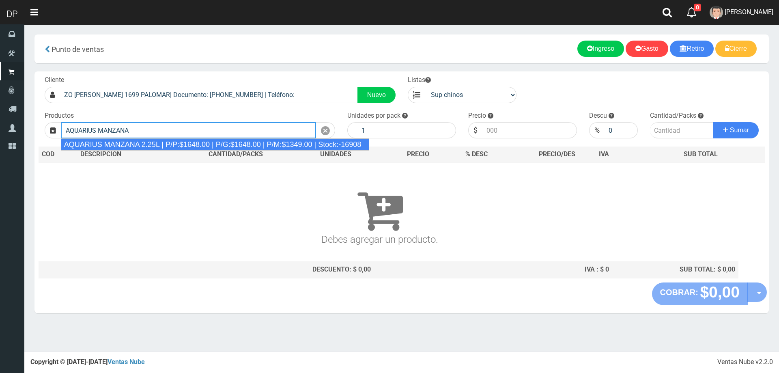
click at [172, 146] on div "AQUARIUS MANZANA 2.25L | P/P:$1648.00 | P/G:$1648.00 | P/M:$1349.00 | Stock:-16…" at bounding box center [215, 144] width 309 height 12
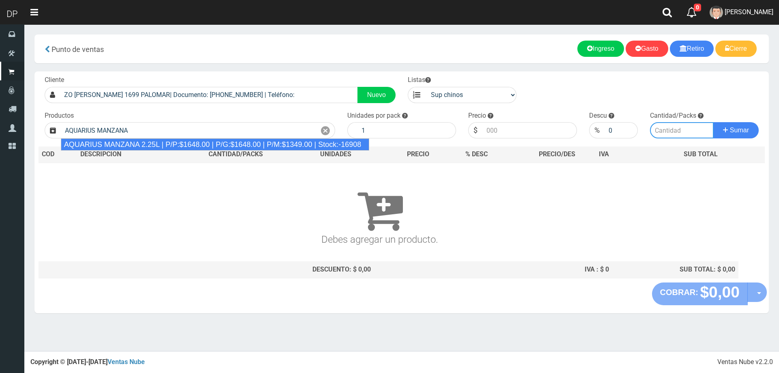
type input "AQUARIUS MANZANA 2.25L | P/P:$1648.00 | P/G:$1648.00 | P/M:$1349.00 | Stock:-16…"
type input "6"
type input "1648.00"
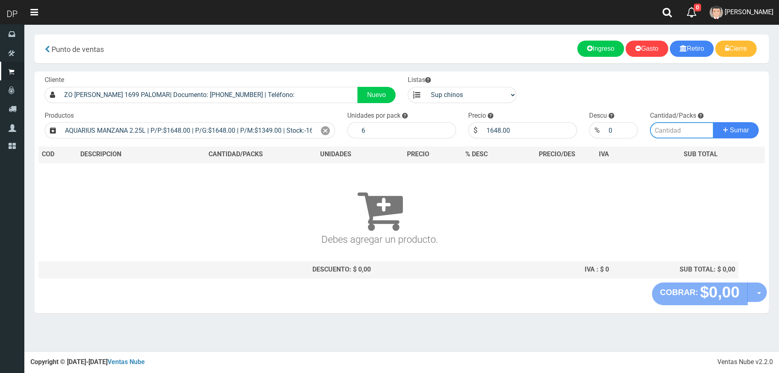
click at [666, 129] on input "number" at bounding box center [682, 130] width 64 height 16
type input "2"
click at [714, 122] on button "Sumar" at bounding box center [736, 130] width 45 height 16
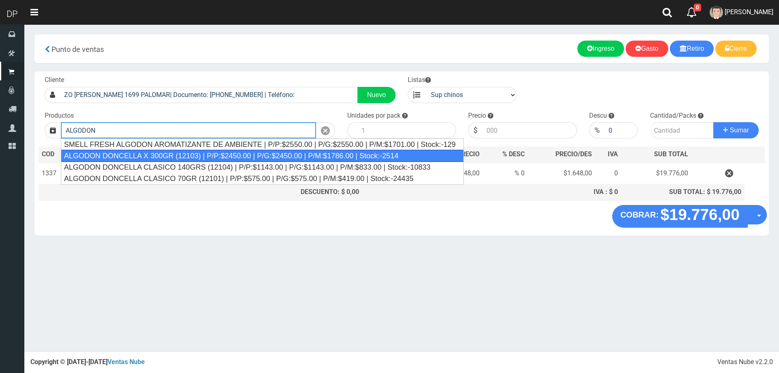
click at [222, 154] on div "ALGODON DONCELLA X 300GR (12103) | P/P:$2450.00 | P/G:$2450.00 | P/M:$1786.00 |…" at bounding box center [262, 156] width 403 height 12
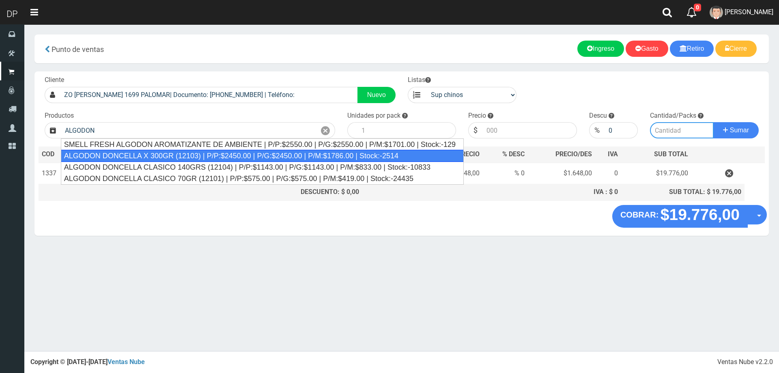
type input "ALGODON DONCELLA X 300GR (12103) | P/P:$2450.00 | P/G:$2450.00 | P/M:$1786.00 |…"
type input "10"
type input "2450.00"
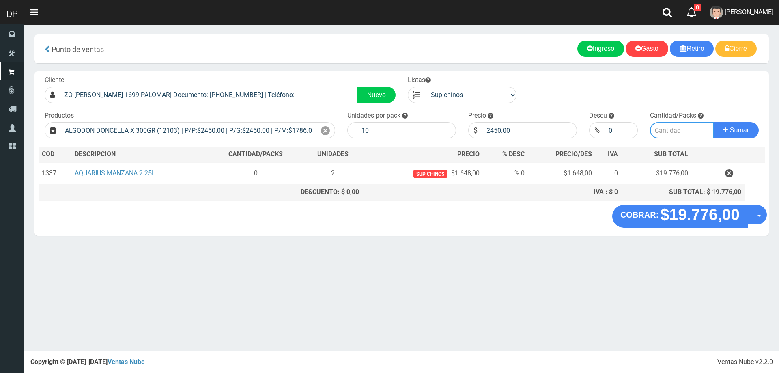
click at [683, 133] on input "number" at bounding box center [682, 130] width 64 height 16
type input "1"
click at [714, 122] on button "Sumar" at bounding box center [736, 130] width 45 height 16
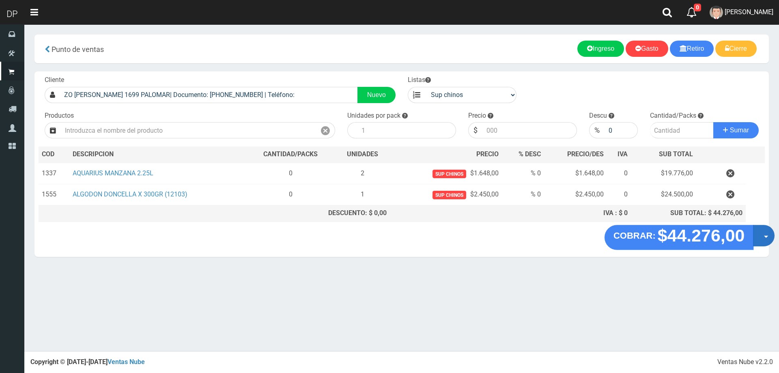
click at [764, 237] on span "button" at bounding box center [766, 237] width 4 height 2
click at [746, 240] on link "Hacer Devolucion" at bounding box center [738, 238] width 73 height 19
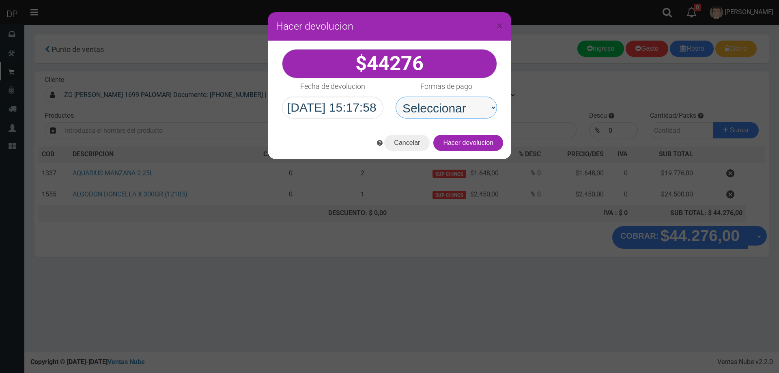
drag, startPoint x: 441, startPoint y: 102, endPoint x: 449, endPoint y: 118, distance: 17.8
click at [441, 102] on select "Seleccionar Efectivo Tarjeta de Crédito Depósito Débito" at bounding box center [446, 108] width 101 height 22
select select "Efectivo"
click at [396, 97] on select "Seleccionar Efectivo Tarjeta de Crédito Depósito Débito" at bounding box center [446, 108] width 101 height 22
click at [474, 153] on div "Cancelar Hacer devolucion" at bounding box center [390, 143] width 244 height 32
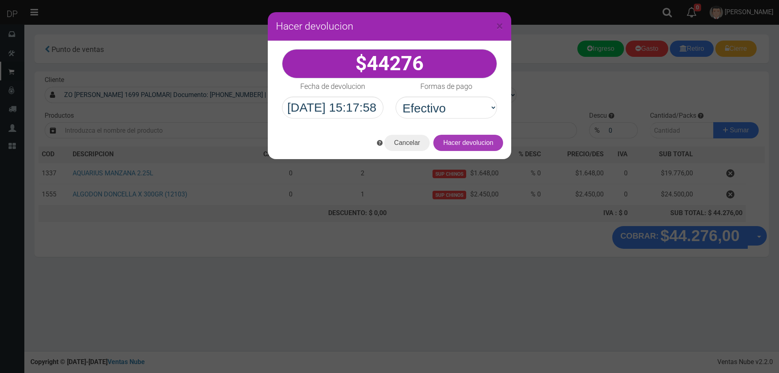
click at [476, 150] on button "Hacer devolucion" at bounding box center [468, 143] width 70 height 16
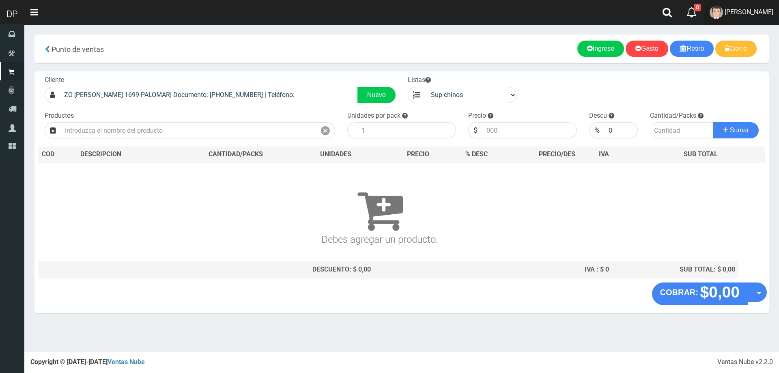
click at [754, 19] on link "[PERSON_NAME]" at bounding box center [741, 12] width 75 height 25
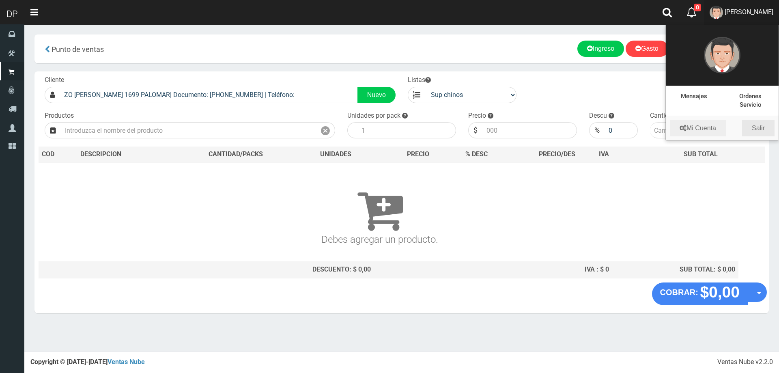
click at [765, 129] on link "Salir" at bounding box center [758, 128] width 32 height 16
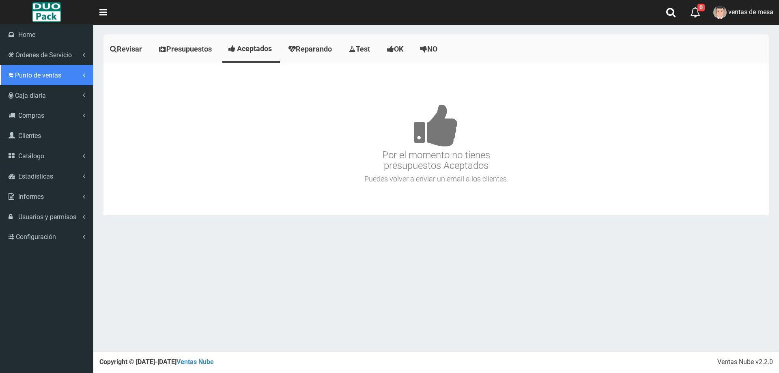
click at [9, 69] on link "Punto de ventas" at bounding box center [46, 75] width 93 height 20
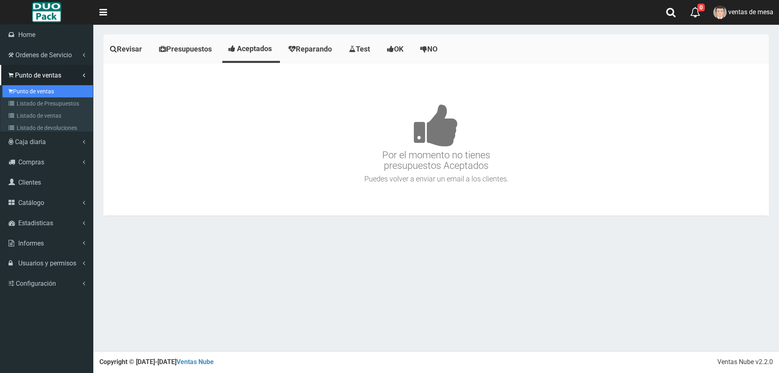
click at [30, 87] on link "Punto de ventas" at bounding box center [47, 91] width 91 height 12
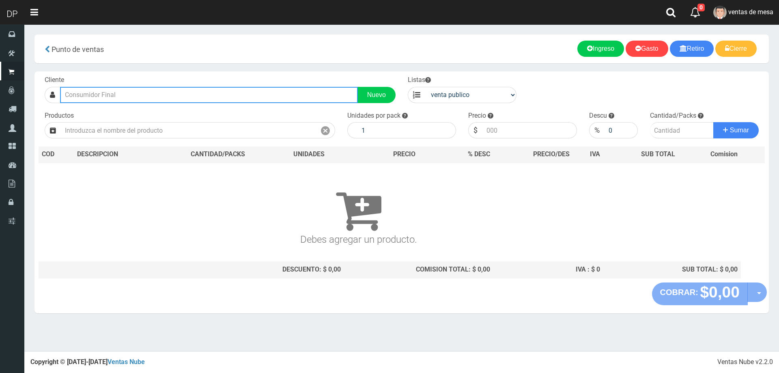
click at [108, 89] on input "text" at bounding box center [209, 95] width 298 height 16
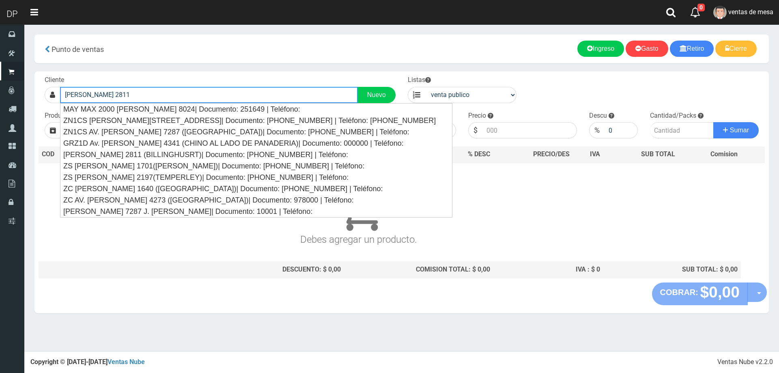
click at [714, 122] on button "Sumar" at bounding box center [736, 130] width 45 height 16
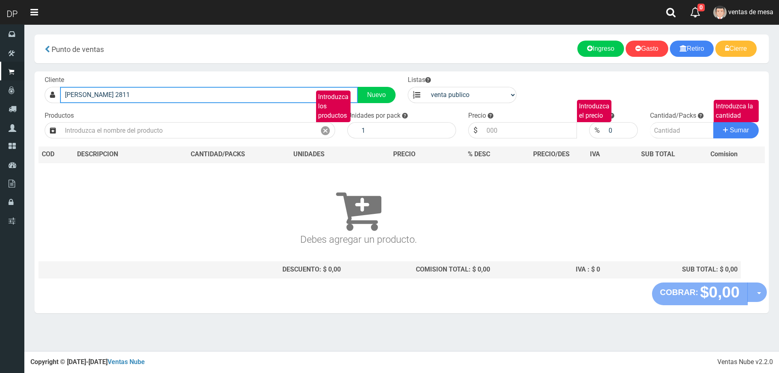
click at [122, 92] on input "[PERSON_NAME] 2811" at bounding box center [209, 95] width 298 height 16
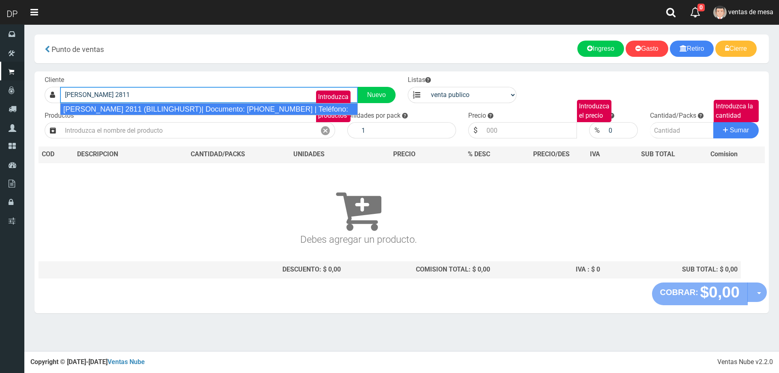
click at [134, 108] on div "[PERSON_NAME] 2811 (BILLINGHUSRT)| Documento: [PHONE_NUMBER] | Teléfono:" at bounding box center [209, 109] width 298 height 12
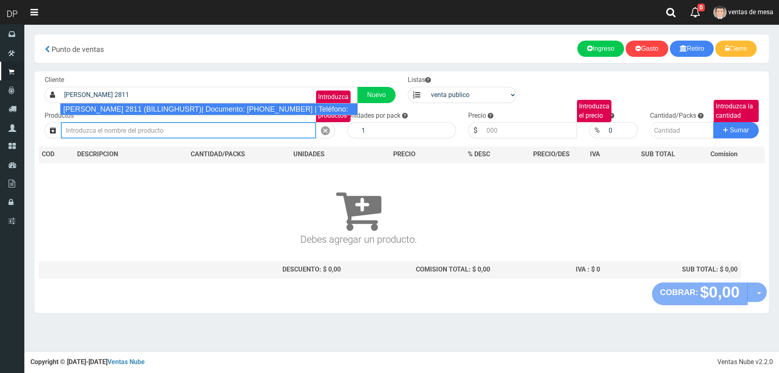
type input "[PERSON_NAME] 2811 (BILLINGHUSRT)| Documento: [PHONE_NUMBER] | Teléfono:"
select select "2"
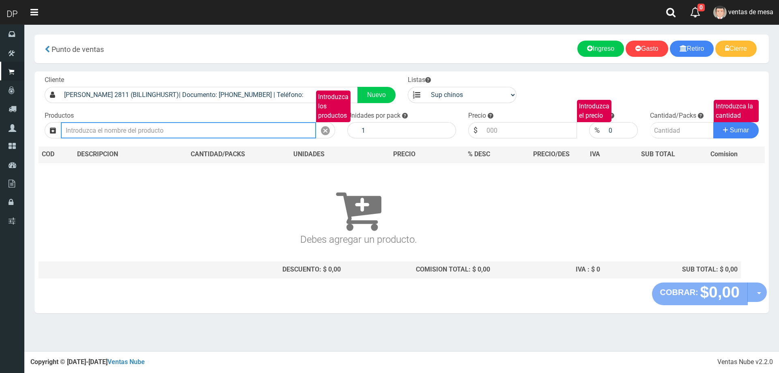
click at [136, 127] on input "Introduzca los productos" at bounding box center [188, 130] width 255 height 16
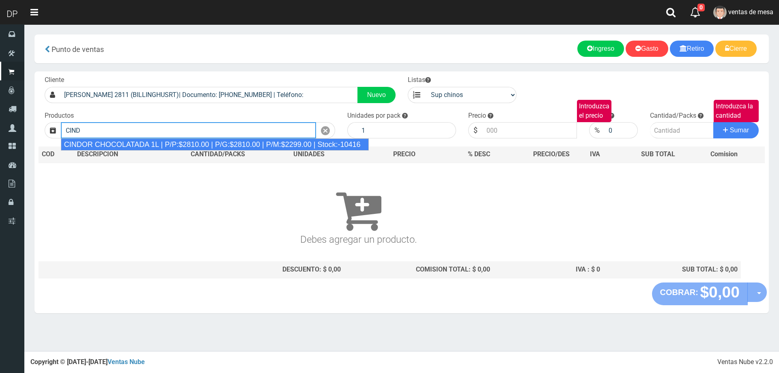
click at [139, 141] on div "CINDOR CHOCOLATADA 1L | P/P:$2810.00 | P/G:$2810.00 | P/M:$2299.00 | Stock:-104…" at bounding box center [215, 144] width 308 height 12
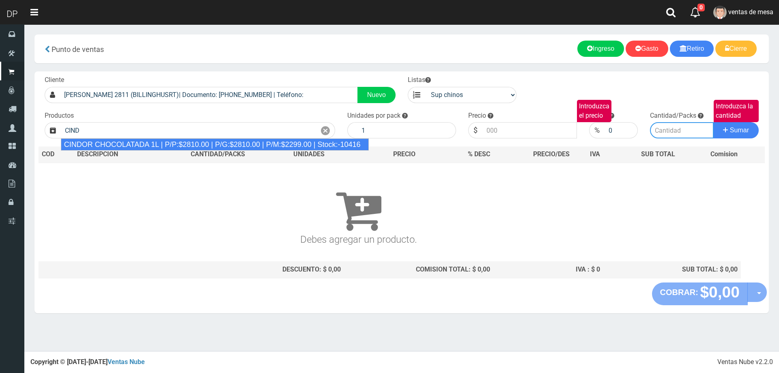
type input "CINDOR CHOCOLATADA 1L | P/P:$2810.00 | P/G:$2810.00 | P/M:$2299.00 | Stock:-104…"
type input "12"
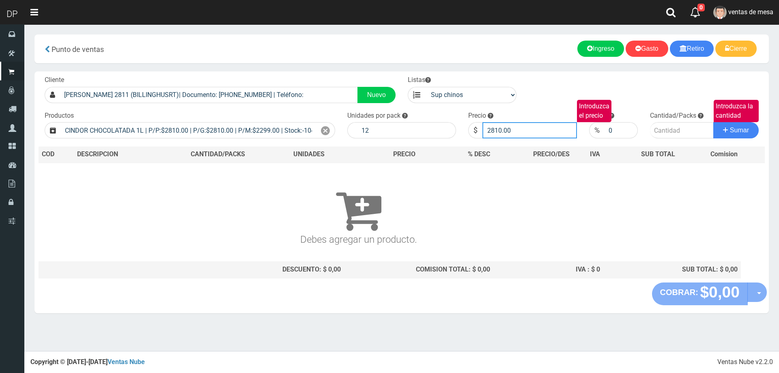
click at [525, 129] on input "2810.00" at bounding box center [530, 130] width 95 height 16
type input "2760"
type input "1"
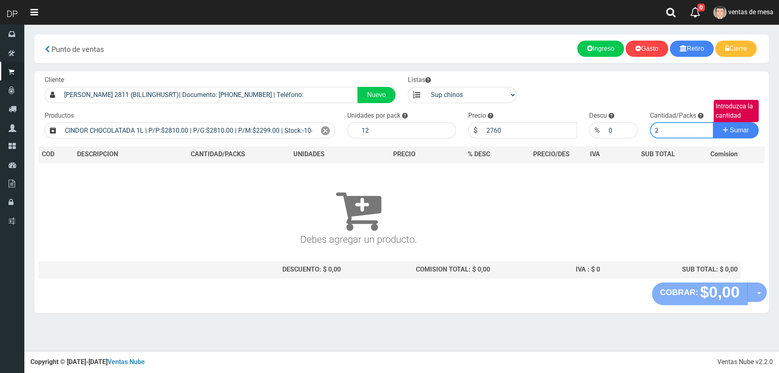
type input "2"
click at [714, 122] on button "Sumar" at bounding box center [736, 130] width 45 height 16
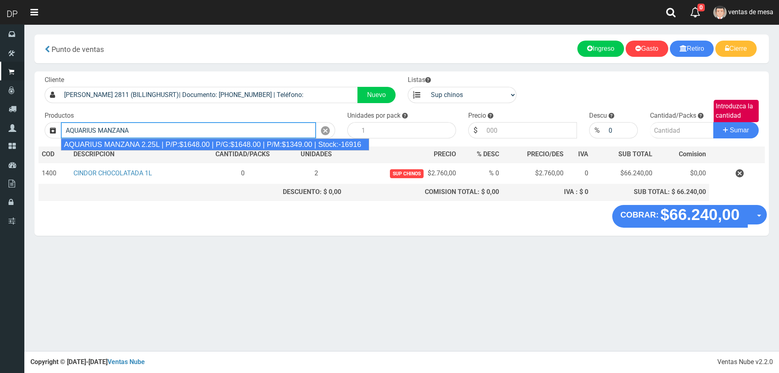
click at [231, 145] on div "AQUARIUS MANZANA 2.25L | P/P:$1648.00 | P/G:$1648.00 | P/M:$1349.00 | Stock:-16…" at bounding box center [215, 144] width 309 height 12
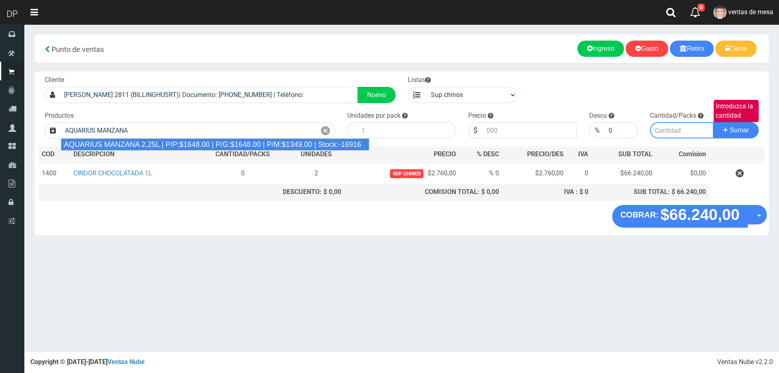
type input "AQUARIUS MANZANA 2.25L | P/P:$1648.00 | P/G:$1648.00 | P/M:$1349.00 | Stock:-16…"
type input "6"
type input "1648.00"
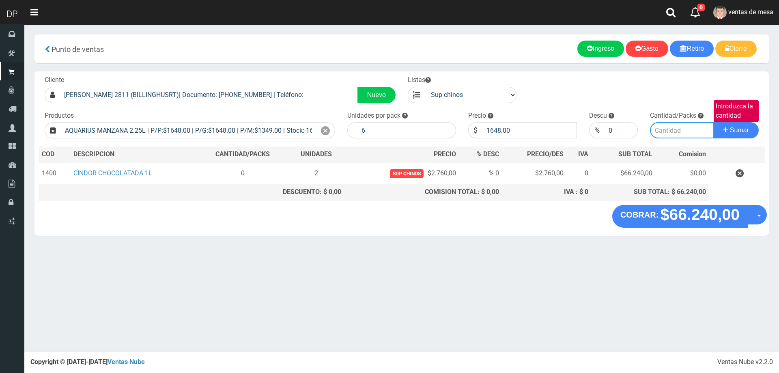
click at [665, 130] on input "Introduzca la cantidad" at bounding box center [682, 130] width 64 height 16
type input "4"
click at [714, 122] on button "Sumar" at bounding box center [736, 130] width 45 height 16
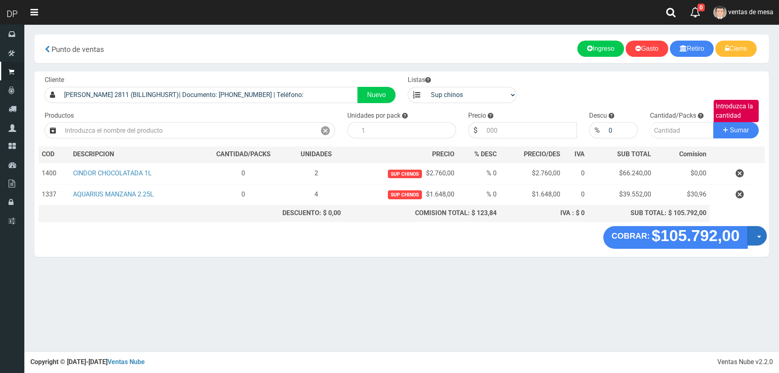
click at [765, 232] on button "Opciones" at bounding box center [757, 235] width 19 height 19
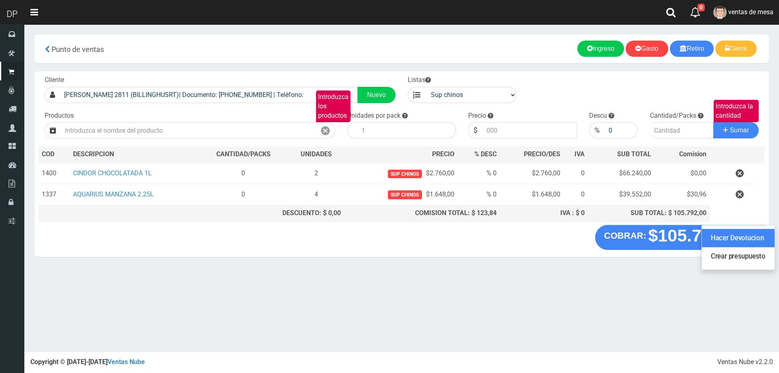
click at [758, 238] on link "Hacer Devolucion" at bounding box center [738, 238] width 73 height 19
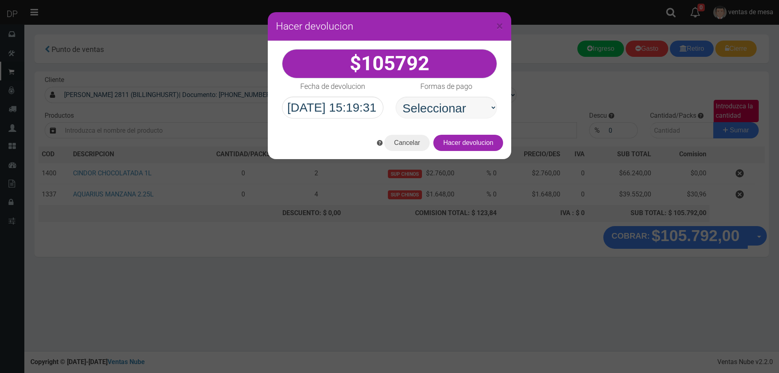
select select "Efectivo"
click at [396, 97] on select "Seleccionar Efectivo Tarjeta de Crédito Depósito Débito" at bounding box center [446, 108] width 101 height 22
click at [471, 150] on button "Hacer devolucion" at bounding box center [468, 143] width 70 height 16
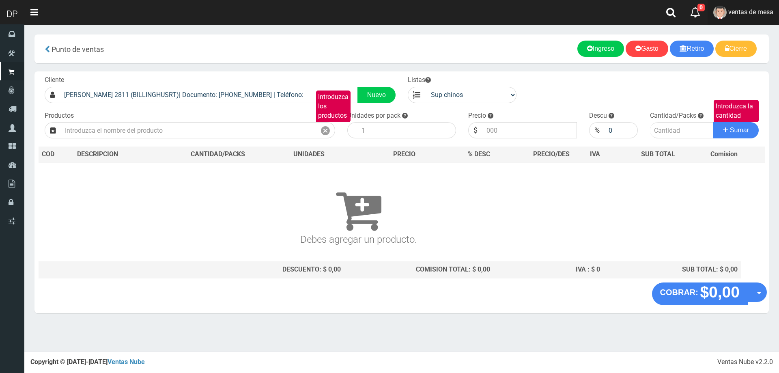
click at [744, 7] on link "ventas de mesa" at bounding box center [743, 12] width 71 height 25
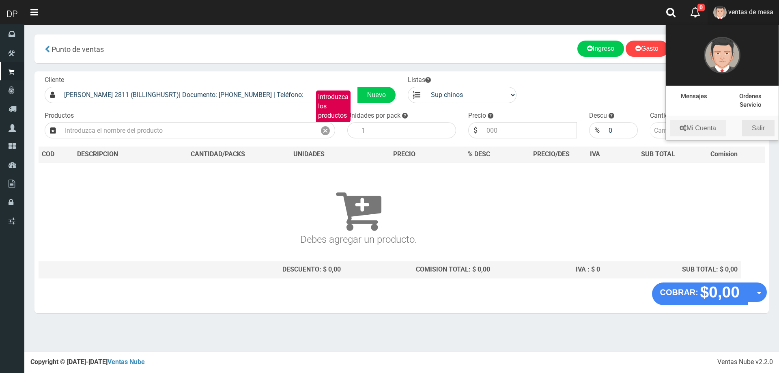
click at [761, 127] on link "Salir" at bounding box center [758, 128] width 32 height 16
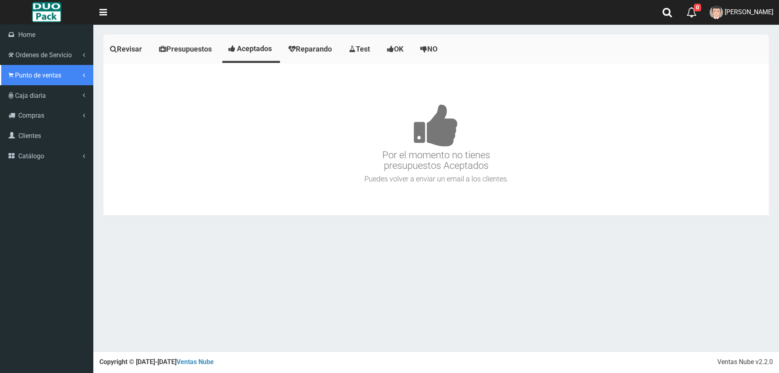
click at [14, 73] on link "Punto de ventas" at bounding box center [46, 75] width 93 height 20
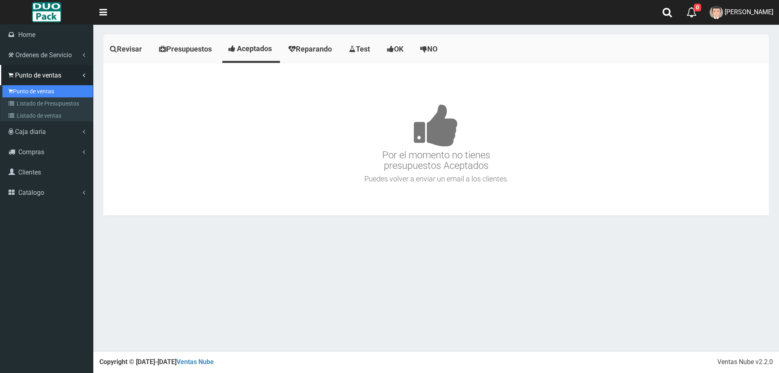
click at [31, 85] on link "Punto de ventas" at bounding box center [47, 91] width 91 height 12
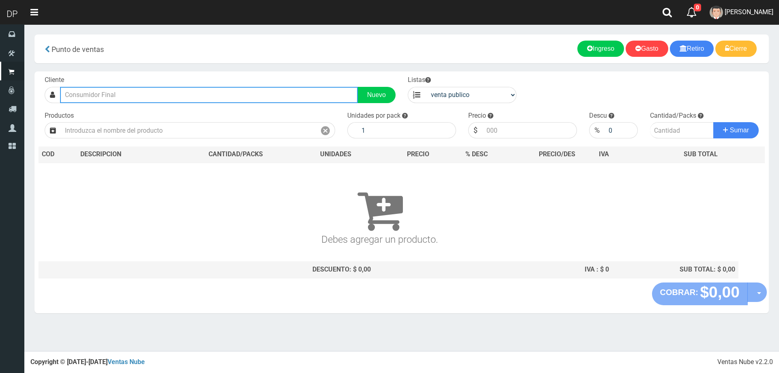
click at [119, 91] on input "text" at bounding box center [209, 95] width 298 height 16
type input "k"
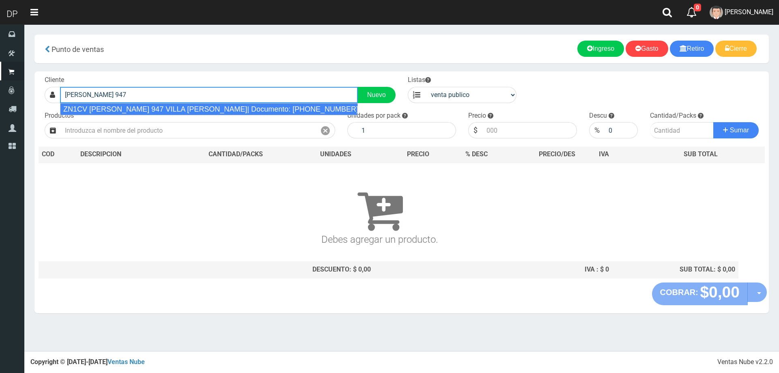
click at [141, 112] on div "ZN1CV LAMADRID 947 VILLA LYNCH| Documento: 12122213156 | Teléfono:" at bounding box center [209, 109] width 298 height 12
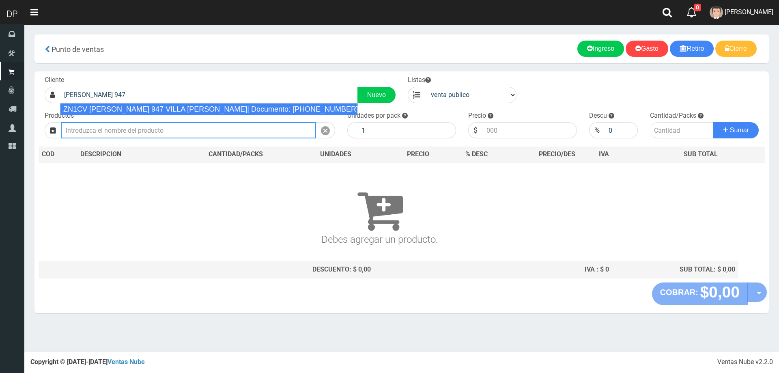
type input "ZN1CV LAMADRID 947 VILLA LYNCH| Documento: 12122213156 | Teléfono:"
select select
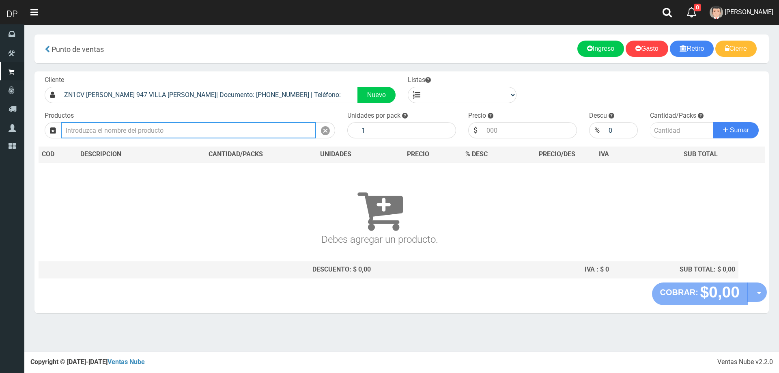
click at [143, 133] on input "text" at bounding box center [188, 130] width 255 height 16
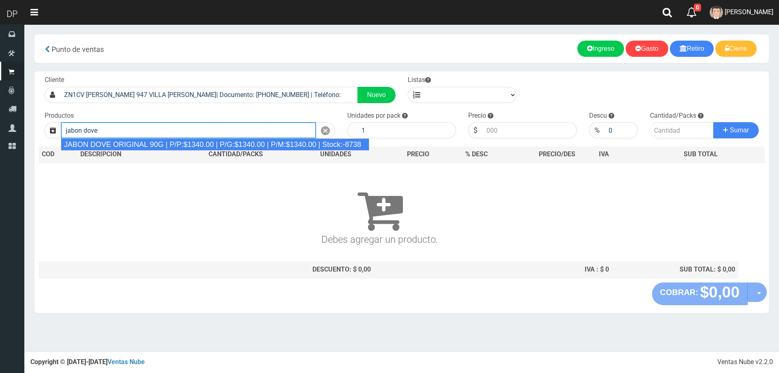
click at [148, 140] on div "JABON DOVE ORIGINAL 90G | P/P:$1340.00 | P/G:$1340.00 | P/M:$1340.00 | Stock:-8…" at bounding box center [215, 144] width 309 height 12
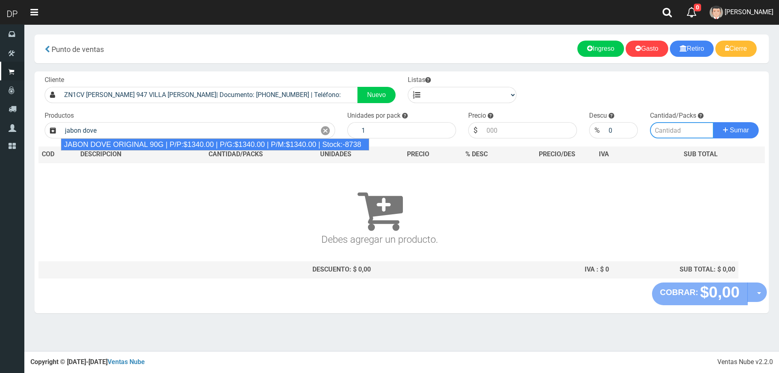
type input "JABON DOVE ORIGINAL 90G | P/P:$1340.00 | P/G:$1340.00 | P/M:$1340.00 | Stock:-8…"
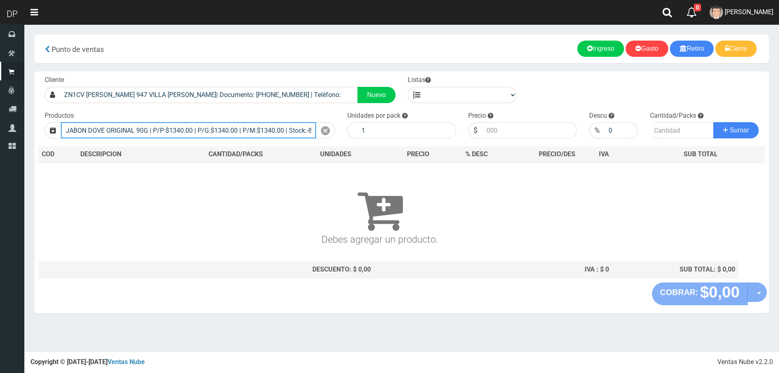
click at [305, 133] on input "JABON DOVE ORIGINAL 90G | P/P:$1340.00 | P/G:$1340.00 | P/M:$1340.00 | Stock:-8…" at bounding box center [188, 130] width 255 height 16
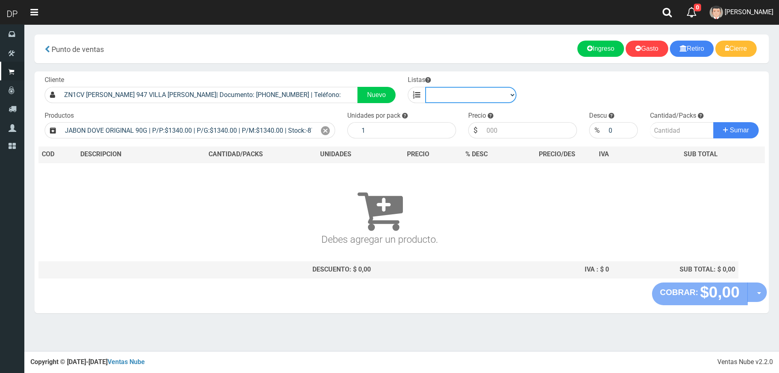
click at [461, 98] on select "venta publico Sup chinos reventas" at bounding box center [470, 95] width 91 height 16
select select "2"
click at [425, 87] on select "venta publico Sup chinos reventas" at bounding box center [470, 95] width 91 height 16
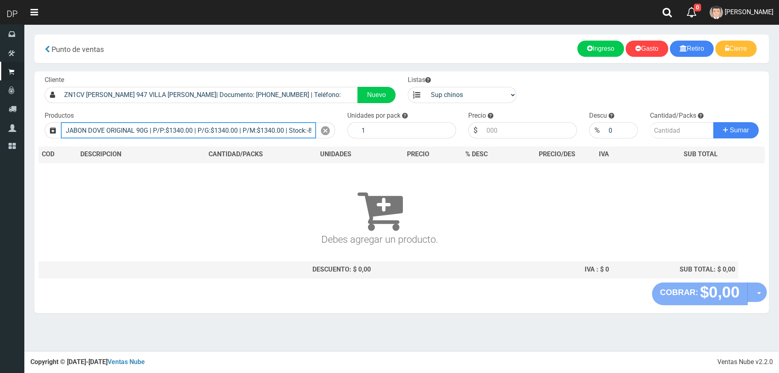
click at [256, 131] on input "JABON DOVE ORIGINAL 90G | P/P:$1340.00 | P/G:$1340.00 | P/M:$1340.00 | Stock:-8…" at bounding box center [188, 130] width 255 height 16
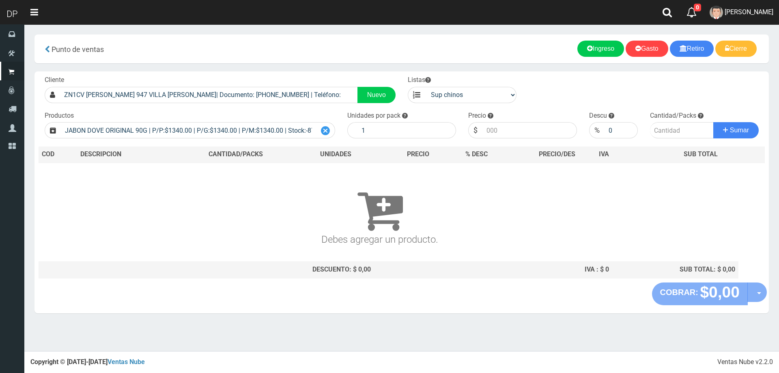
click at [326, 128] on icon at bounding box center [325, 131] width 9 height 12
click at [277, 134] on input "text" at bounding box center [188, 130] width 255 height 16
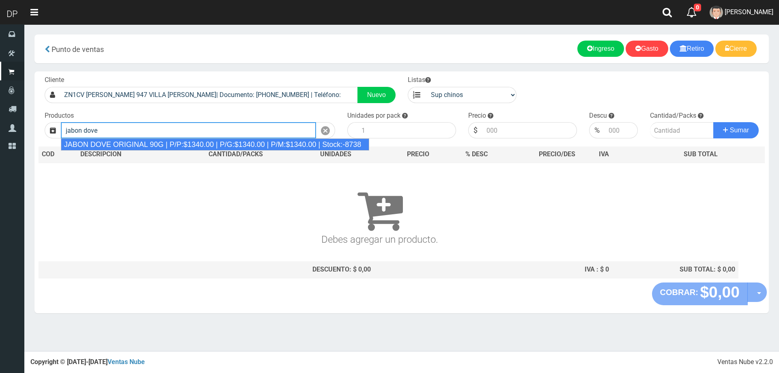
click at [135, 144] on div "JABON DOVE ORIGINAL 90G | P/P:$1340.00 | P/G:$1340.00 | P/M:$1340.00 | Stock:-8…" at bounding box center [215, 144] width 309 height 12
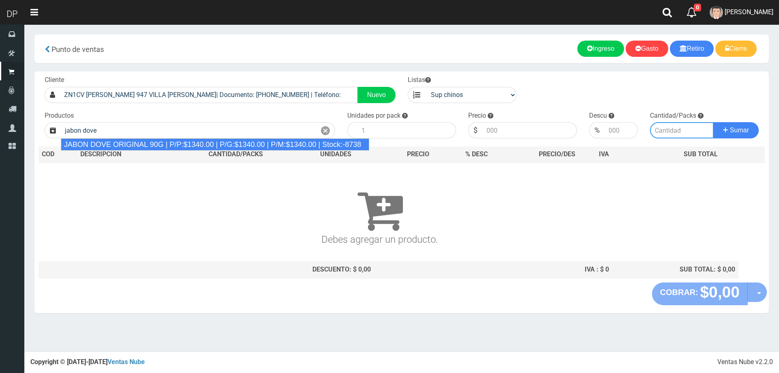
type input "JABON DOVE ORIGINAL 90G | P/P:$1340.00 | P/G:$1340.00 | P/M:$1340.00 | Stock:-8…"
type input "60"
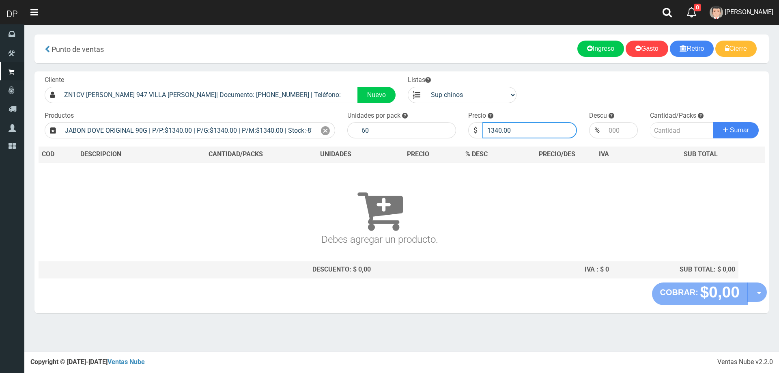
click at [533, 127] on input "1340.00" at bounding box center [530, 130] width 95 height 16
type input "1206"
click at [714, 122] on button "Sumar" at bounding box center [736, 130] width 45 height 16
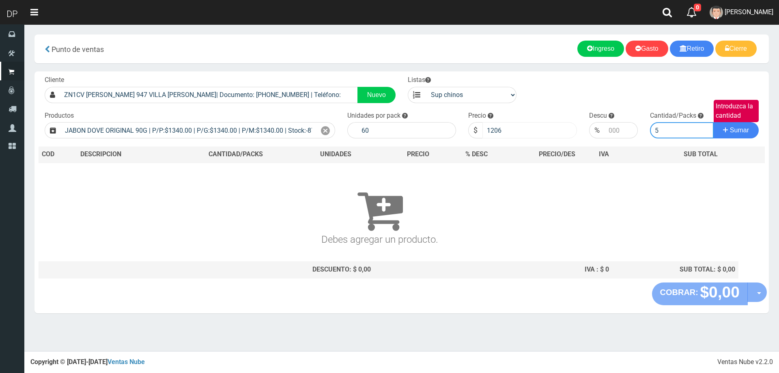
type input "5"
click at [714, 122] on button "Sumar" at bounding box center [736, 130] width 45 height 16
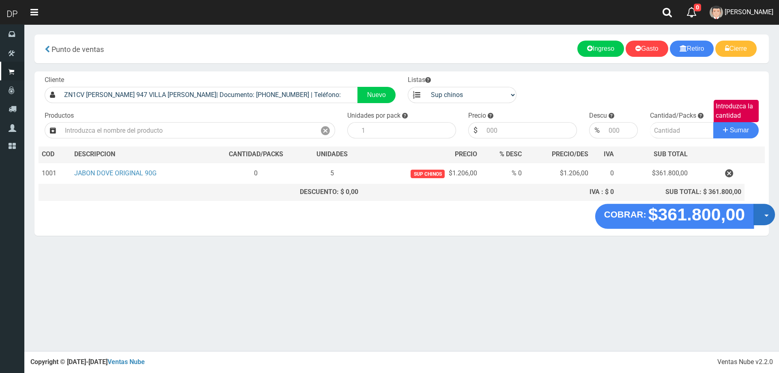
drag, startPoint x: 762, startPoint y: 209, endPoint x: 765, endPoint y: 213, distance: 5.0
click at [763, 209] on button "Opciones" at bounding box center [765, 215] width 22 height 22
click at [764, 218] on link "Hacer Devolucion" at bounding box center [738, 217] width 73 height 19
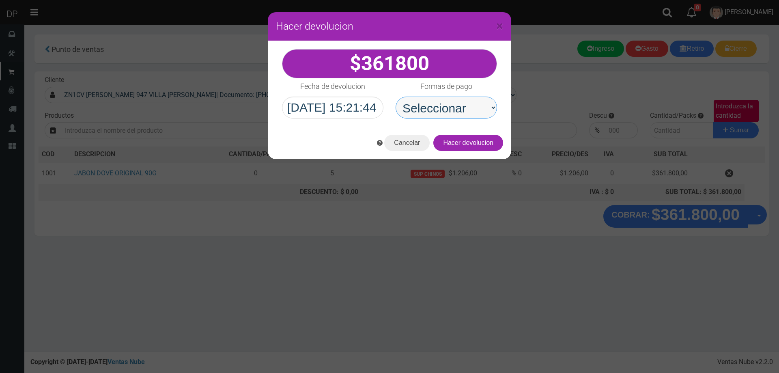
drag, startPoint x: 469, startPoint y: 112, endPoint x: 469, endPoint y: 117, distance: 5.3
click at [469, 112] on select "Seleccionar Efectivo Tarjeta de Crédito Depósito Débito" at bounding box center [446, 108] width 101 height 22
select select "Efectivo"
click at [396, 97] on select "Seleccionar Efectivo Tarjeta de Crédito Depósito Débito" at bounding box center [446, 108] width 101 height 22
click at [472, 145] on button "Hacer devolucion" at bounding box center [468, 143] width 70 height 16
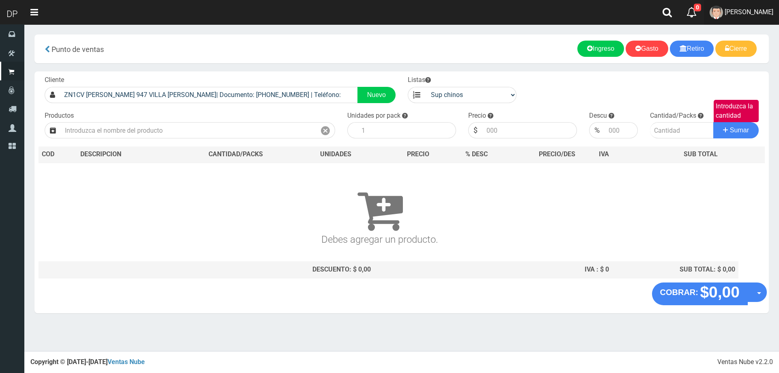
click at [733, 12] on span "Betiana Paola Casco" at bounding box center [749, 12] width 49 height 8
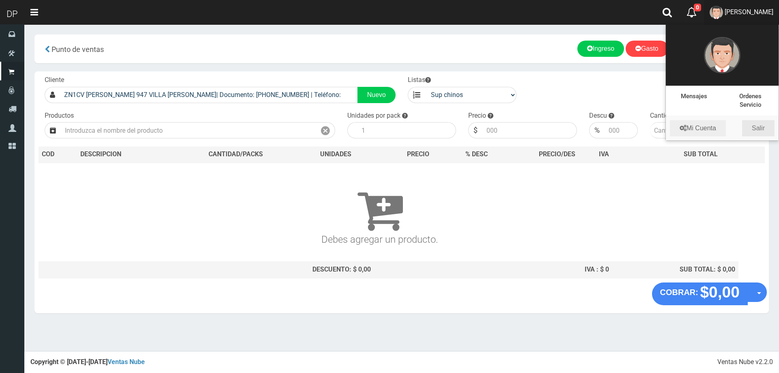
click at [756, 131] on link "Salir" at bounding box center [758, 128] width 32 height 16
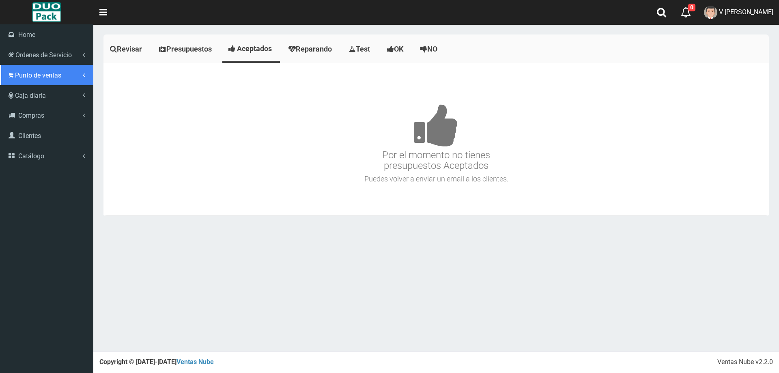
click at [17, 77] on span "Punto de ventas" at bounding box center [38, 75] width 46 height 8
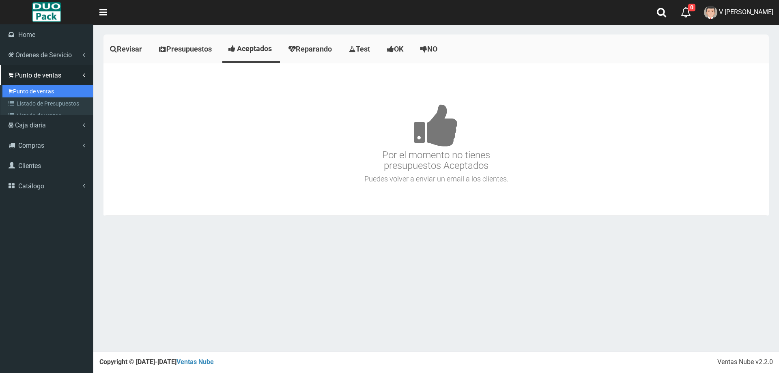
click at [41, 86] on link "Punto de ventas" at bounding box center [47, 91] width 91 height 12
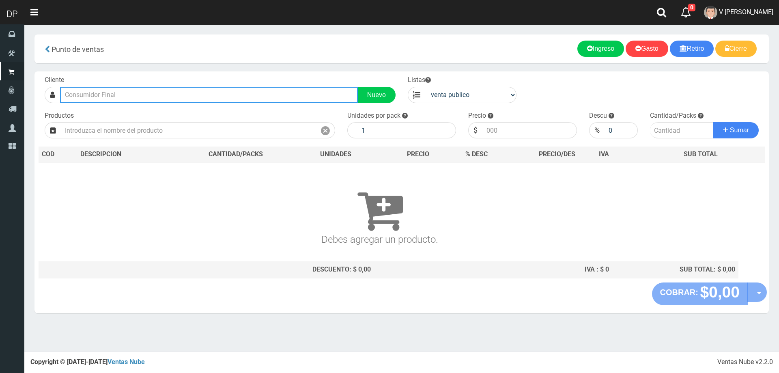
click at [119, 93] on input "text" at bounding box center [209, 95] width 298 height 16
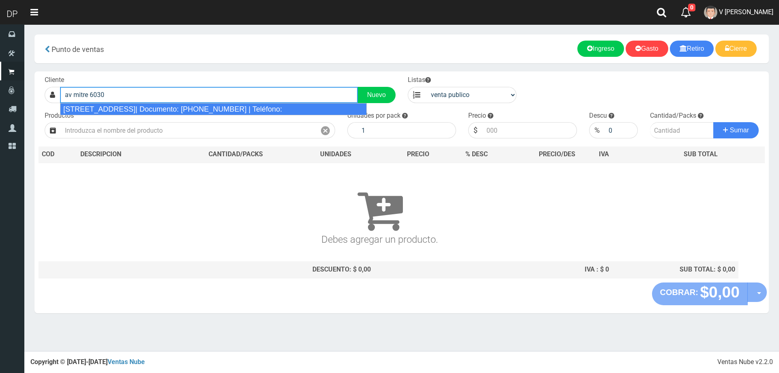
click at [176, 107] on div "[STREET_ADDRESS]| Documento: [PHONE_NUMBER] | Teléfono:" at bounding box center [213, 109] width 307 height 12
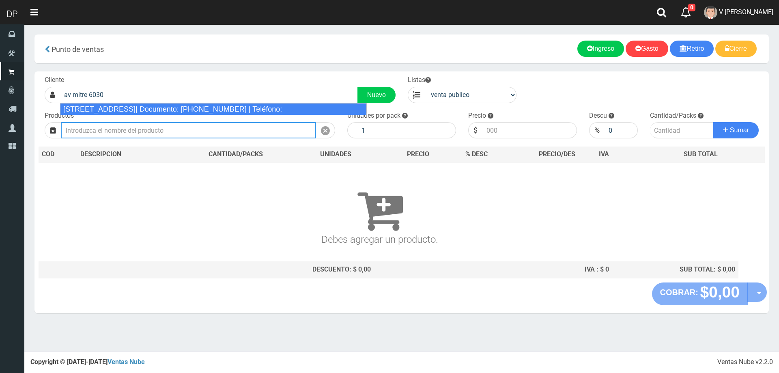
type input "AV MITRE 6030 CASEROS DE 9 A 13 RECIBE| Documento: 603000000000000 | Teléfono:"
select select "2"
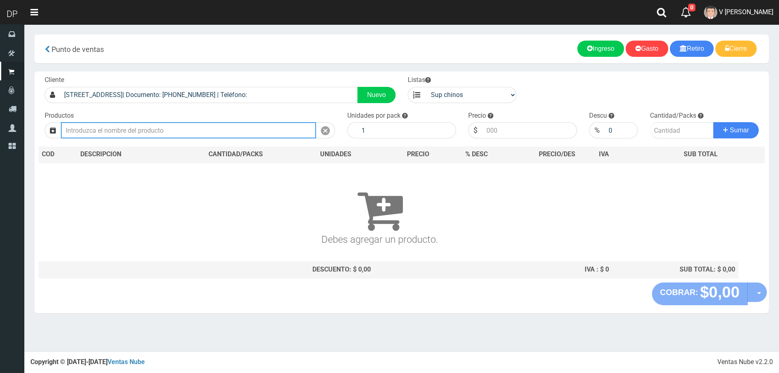
click at [173, 131] on input "text" at bounding box center [188, 130] width 255 height 16
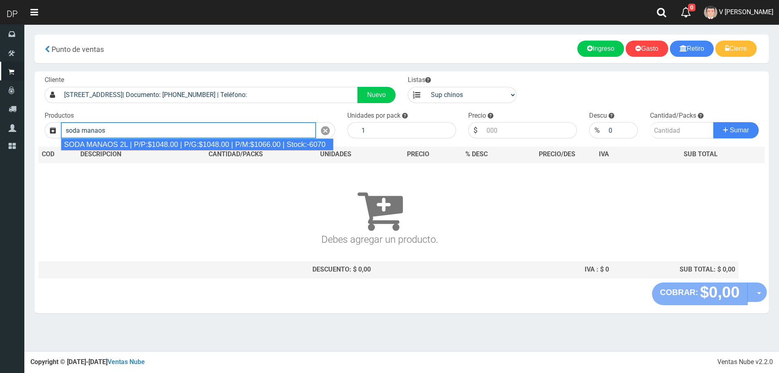
click at [184, 149] on div "SODA MANAOS 2L | P/P:$1048.00 | P/G:$1048.00 | P/M:$1066.00 | Stock:-6070" at bounding box center [197, 144] width 273 height 12
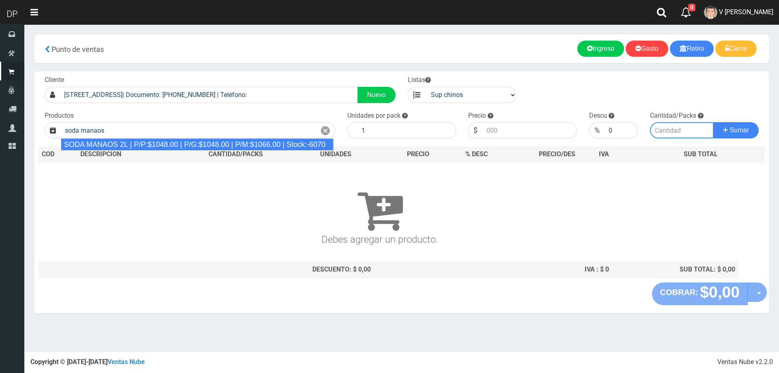
type input "SODA MANAOS 2L | P/P:$1048.00 | P/G:$1048.00 | P/M:$1066.00 | Stock:-6070"
type input "6"
type input "1048.00"
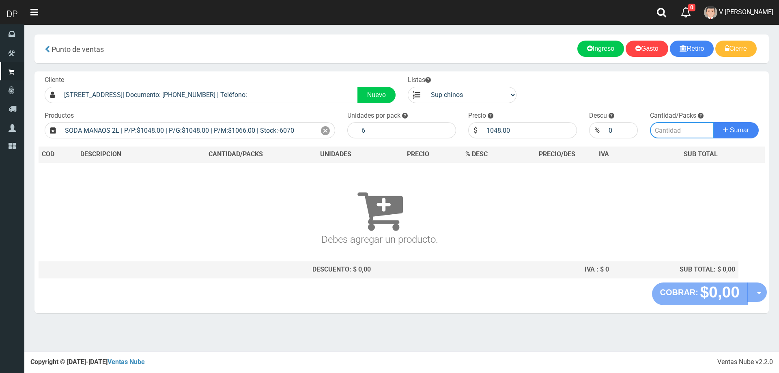
click at [658, 132] on input "number" at bounding box center [682, 130] width 64 height 16
type input "5"
click at [714, 122] on button "Sumar" at bounding box center [736, 130] width 45 height 16
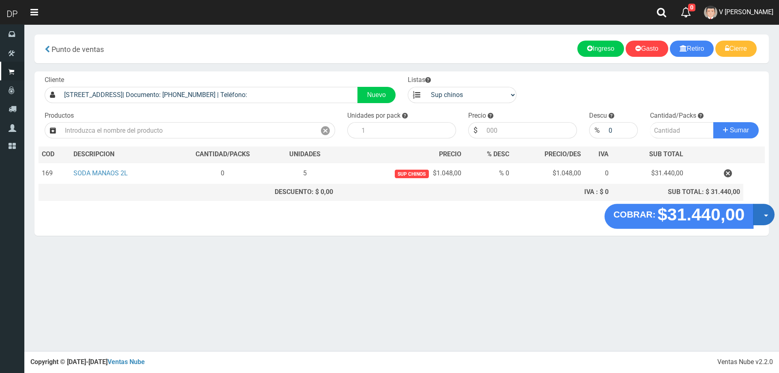
click at [761, 218] on button "Opciones" at bounding box center [764, 215] width 22 height 22
click at [745, 219] on link "Hacer Devolucion" at bounding box center [738, 217] width 73 height 19
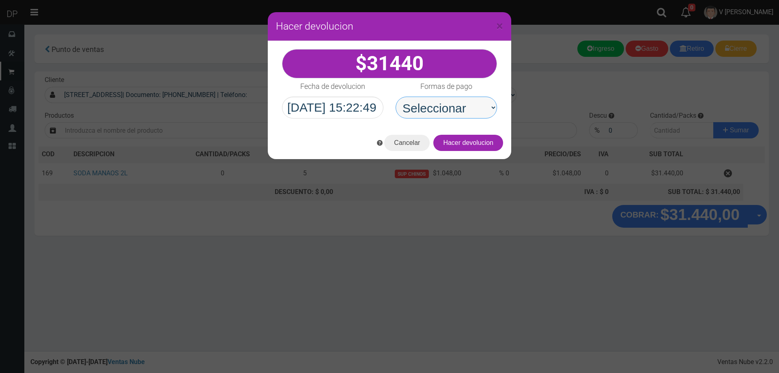
drag, startPoint x: 453, startPoint y: 106, endPoint x: 455, endPoint y: 117, distance: 10.9
click at [453, 106] on select "Seleccionar Efectivo Tarjeta de Crédito Depósito Débito" at bounding box center [446, 108] width 101 height 22
select select "Efectivo"
click at [396, 97] on select "Seleccionar Efectivo Tarjeta de Crédito Depósito Débito" at bounding box center [446, 108] width 101 height 22
click at [476, 143] on button "Hacer devolucion" at bounding box center [468, 143] width 70 height 16
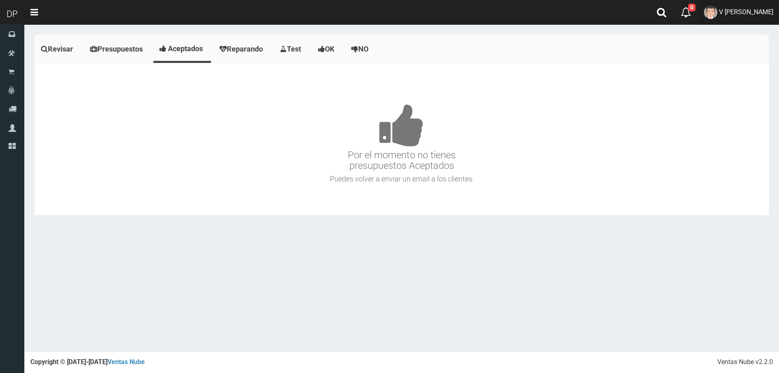
click at [748, 10] on span "V [PERSON_NAME]" at bounding box center [746, 12] width 54 height 8
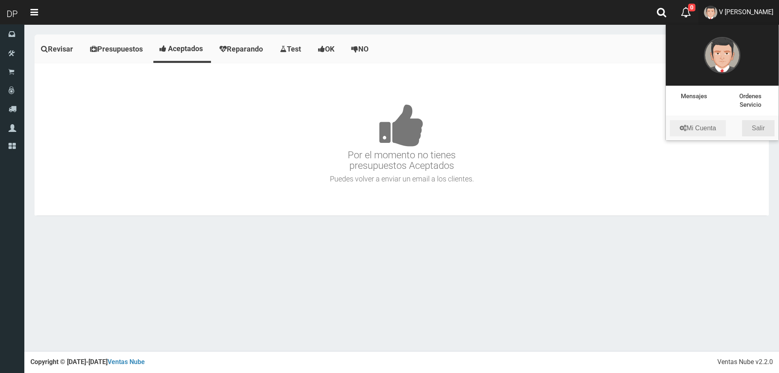
click at [761, 127] on link "Salir" at bounding box center [758, 128] width 32 height 16
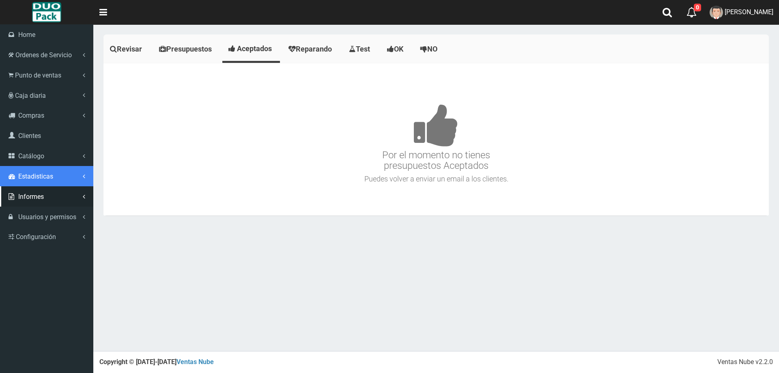
drag, startPoint x: 22, startPoint y: 178, endPoint x: 35, endPoint y: 191, distance: 18.4
click at [22, 178] on span "Estadisticas" at bounding box center [35, 176] width 35 height 8
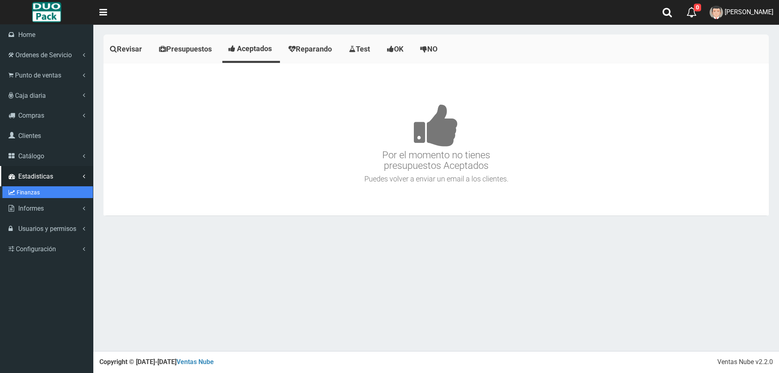
click at [37, 192] on link "Finanzas" at bounding box center [47, 192] width 91 height 12
